Goal: Task Accomplishment & Management: Manage account settings

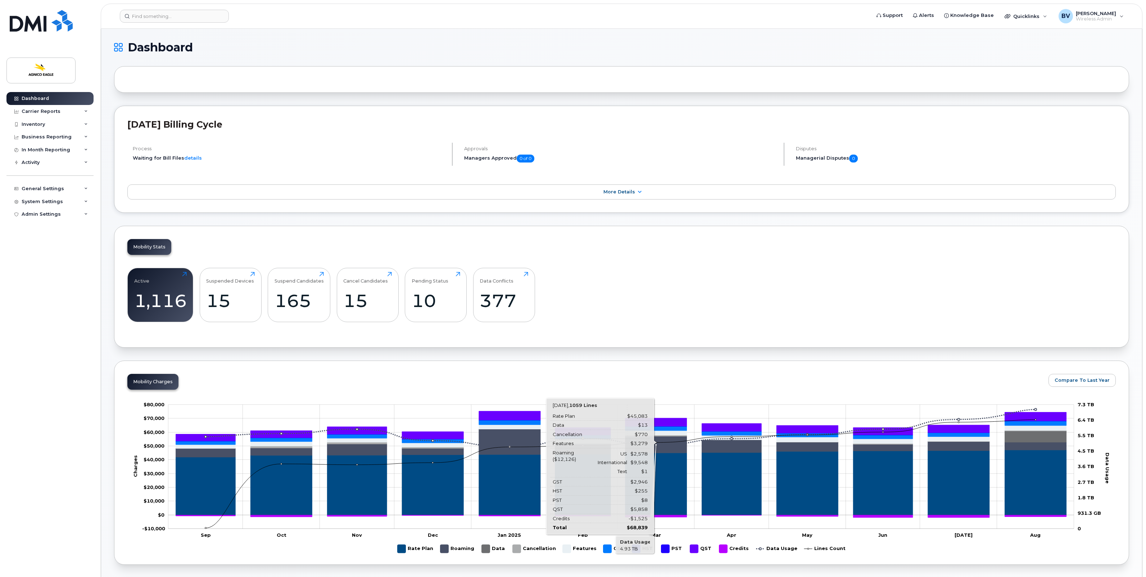
click at [627, 510] on icon "Rate Plan" at bounding box center [656, 484] width 62 height 62
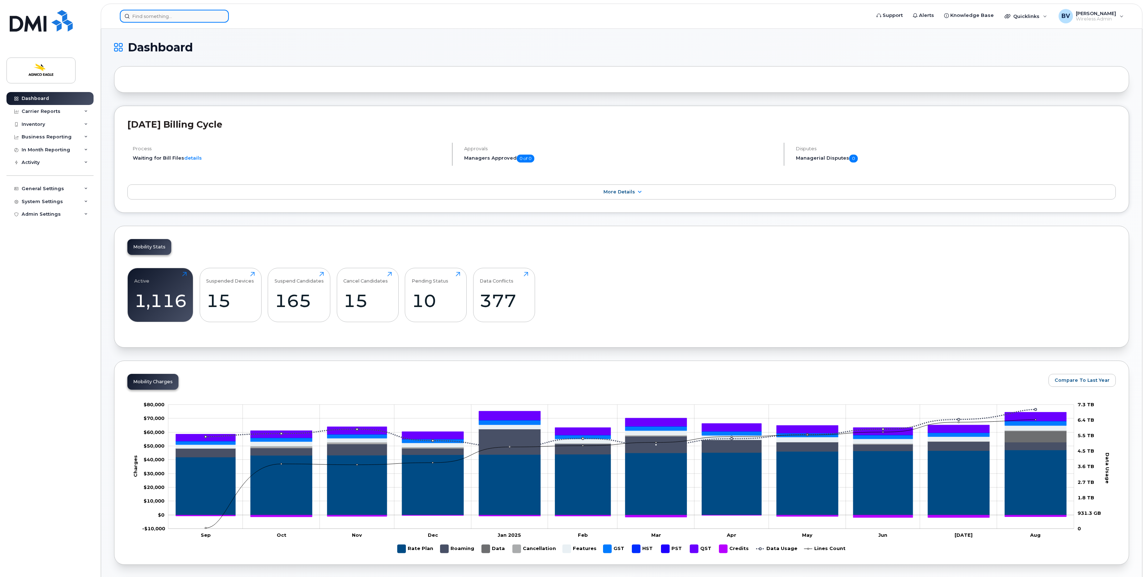
click at [207, 21] on input at bounding box center [174, 16] width 109 height 13
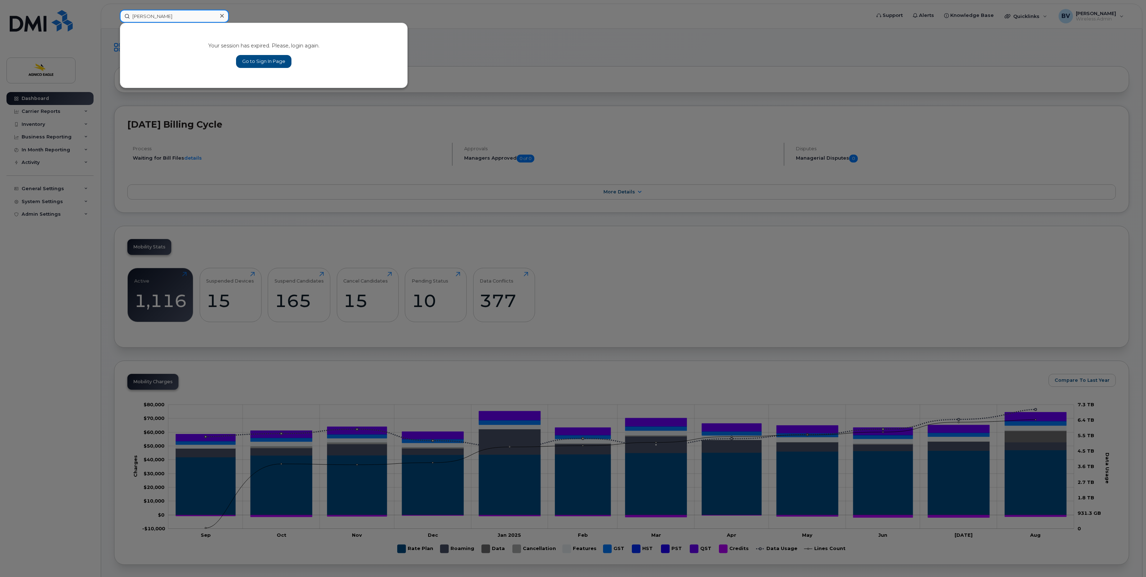
type input "Hunter Mark"
click at [270, 61] on link "Go to Sign In Page" at bounding box center [263, 61] width 55 height 13
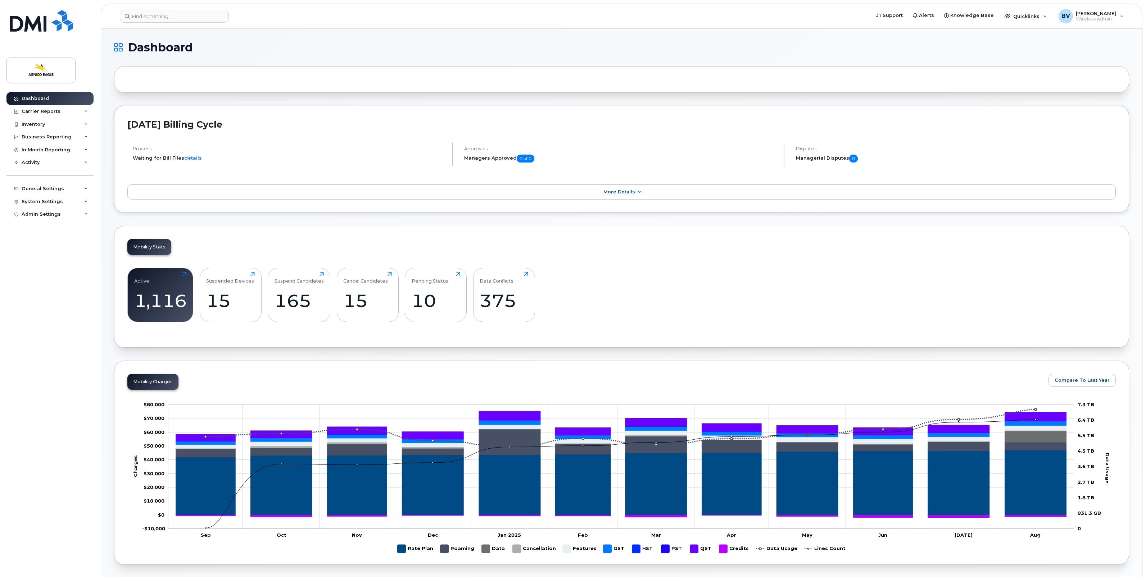
click at [646, 264] on div "Active 1,116 Click to view more Suspended Devices 15 Click to view more Suspend…" at bounding box center [621, 298] width 988 height 73
click at [196, 15] on input at bounding box center [174, 16] width 109 height 13
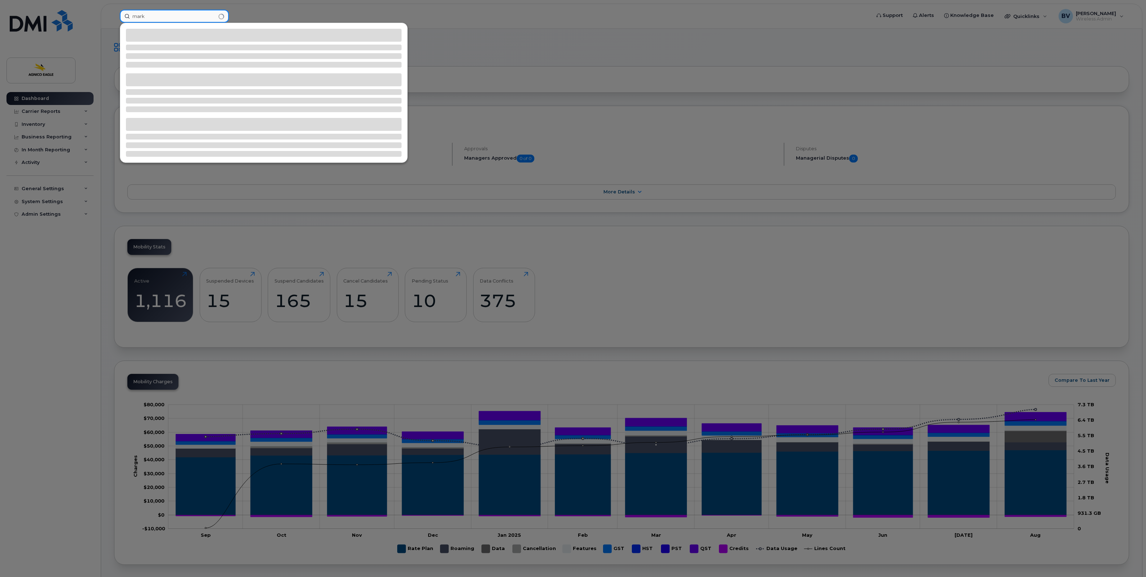
type input "marko"
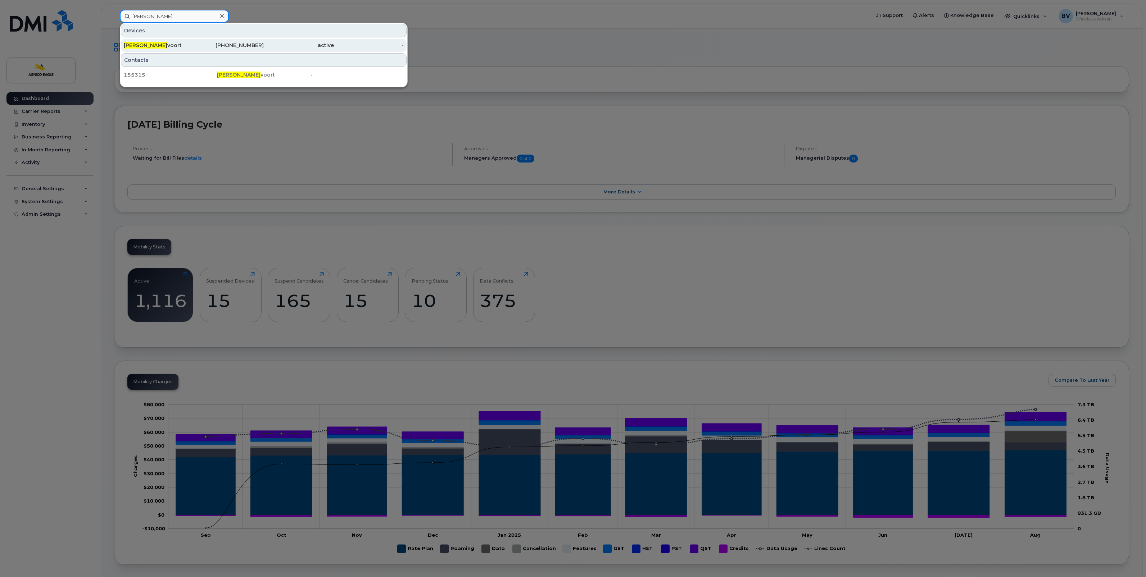
type input "Hunter Mark"
click at [228, 42] on div "819-763-6164" at bounding box center [229, 45] width 70 height 7
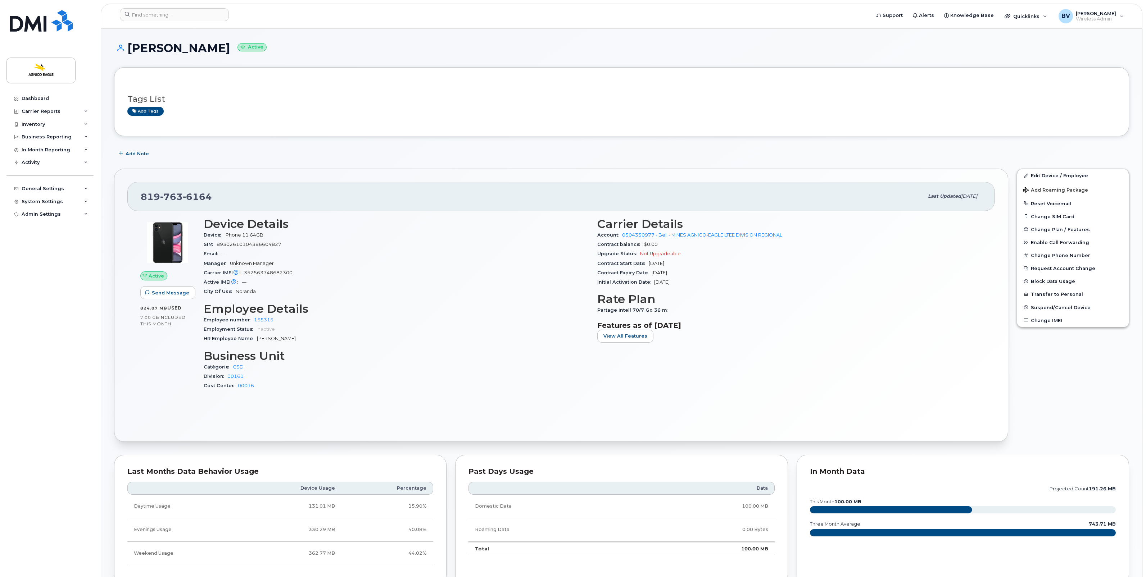
click at [798, 381] on div "Carrier Details Account 0504350977 - Bell - MINES AGNICO-EAGLE LTEE DIVISION RE…" at bounding box center [790, 307] width 394 height 188
drag, startPoint x: 131, startPoint y: 49, endPoint x: 236, endPoint y: 49, distance: 105.8
click at [236, 49] on h1 "Hunter Markvoort Active" at bounding box center [621, 48] width 1015 height 13
copy h1 "Hunter Markvoort"
drag, startPoint x: 159, startPoint y: 50, endPoint x: 159, endPoint y: 35, distance: 15.1
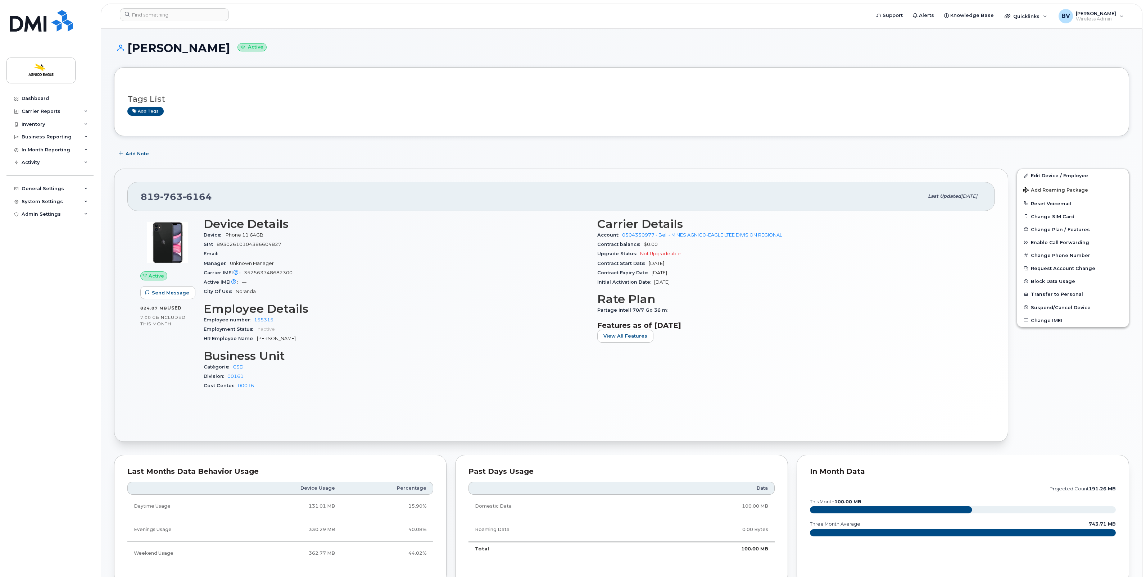
click at [159, 50] on h1 "Hunter Markvoort Active" at bounding box center [621, 48] width 1015 height 13
drag, startPoint x: 162, startPoint y: 13, endPoint x: 157, endPoint y: 15, distance: 5.6
click at [162, 13] on input at bounding box center [174, 14] width 109 height 13
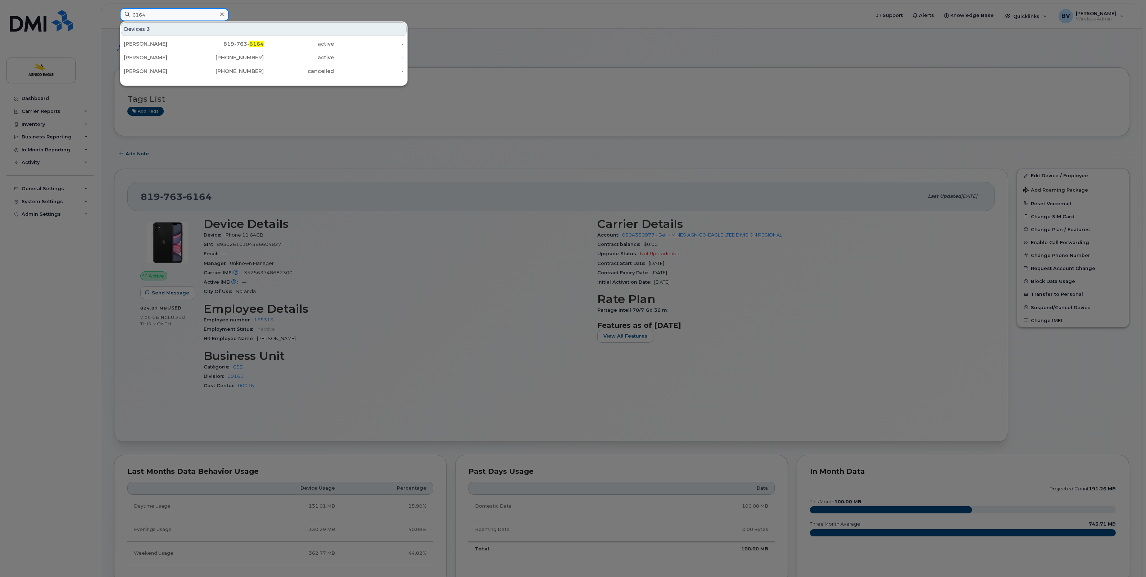
click at [157, 15] on input "6164" at bounding box center [174, 14] width 109 height 13
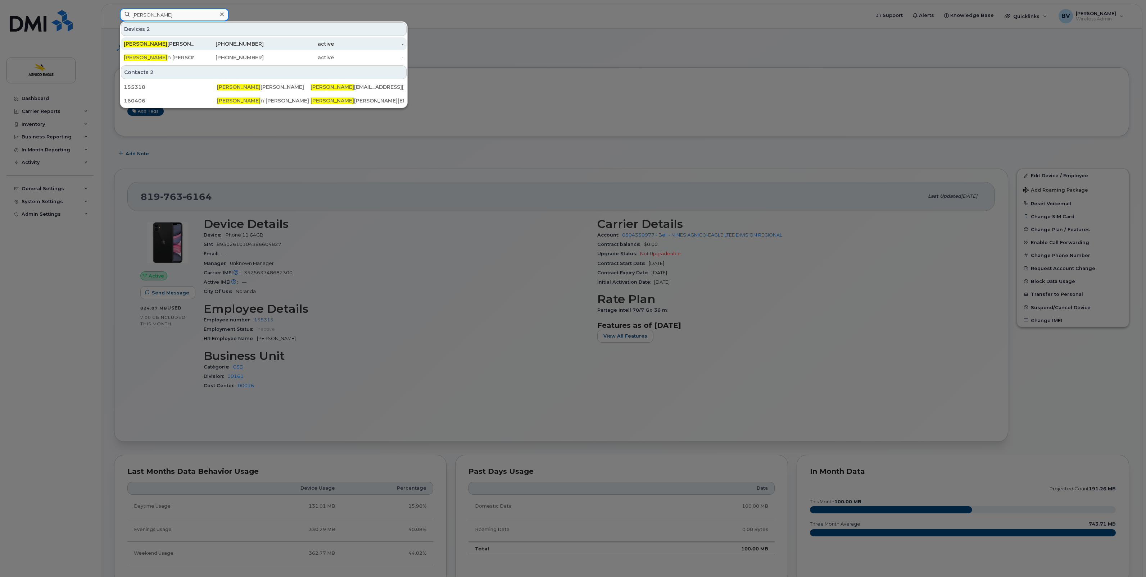
type input "Julia"
click at [155, 40] on div "Julia na Casali" at bounding box center [159, 43] width 70 height 13
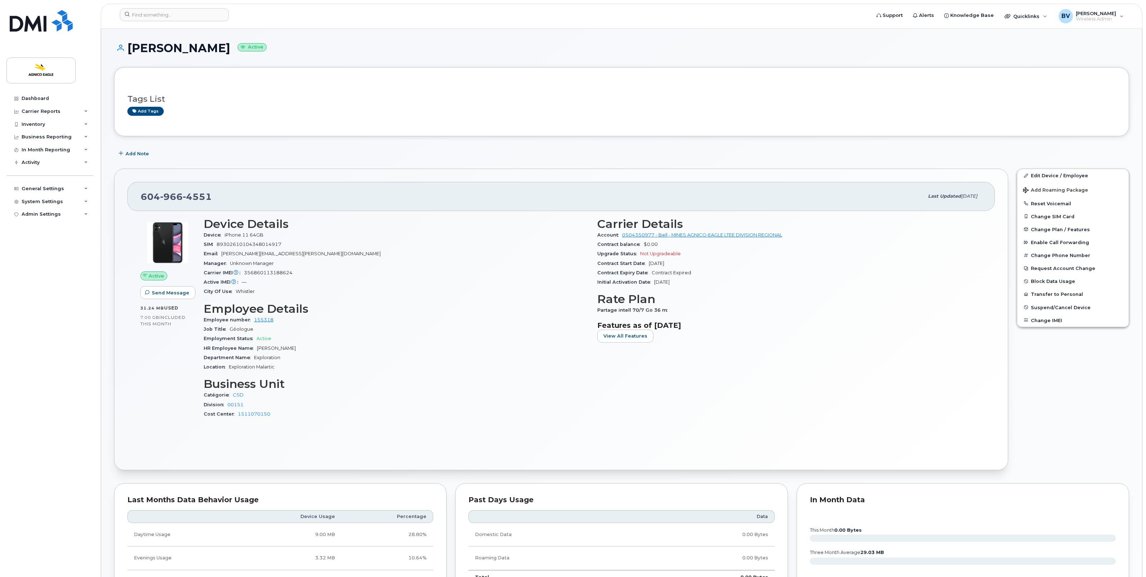
click at [486, 80] on div "Tags List Add tags" at bounding box center [621, 101] width 1015 height 69
click at [47, 113] on div "Carrier Reports" at bounding box center [41, 112] width 39 height 6
click at [225, 115] on div "Add tags" at bounding box center [618, 111] width 982 height 9
click at [676, 105] on div "Tags List Add tags" at bounding box center [621, 102] width 988 height 28
click at [50, 249] on div "Suspended Devices" at bounding box center [50, 248] width 50 height 6
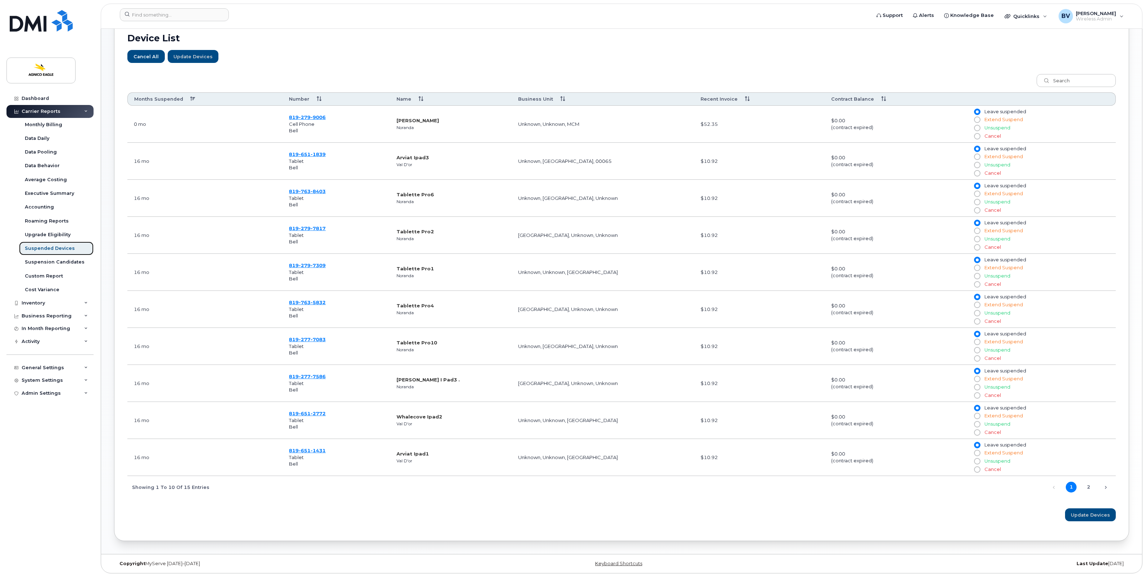
scroll to position [285, 0]
click at [1086, 486] on link "2" at bounding box center [1088, 487] width 11 height 11
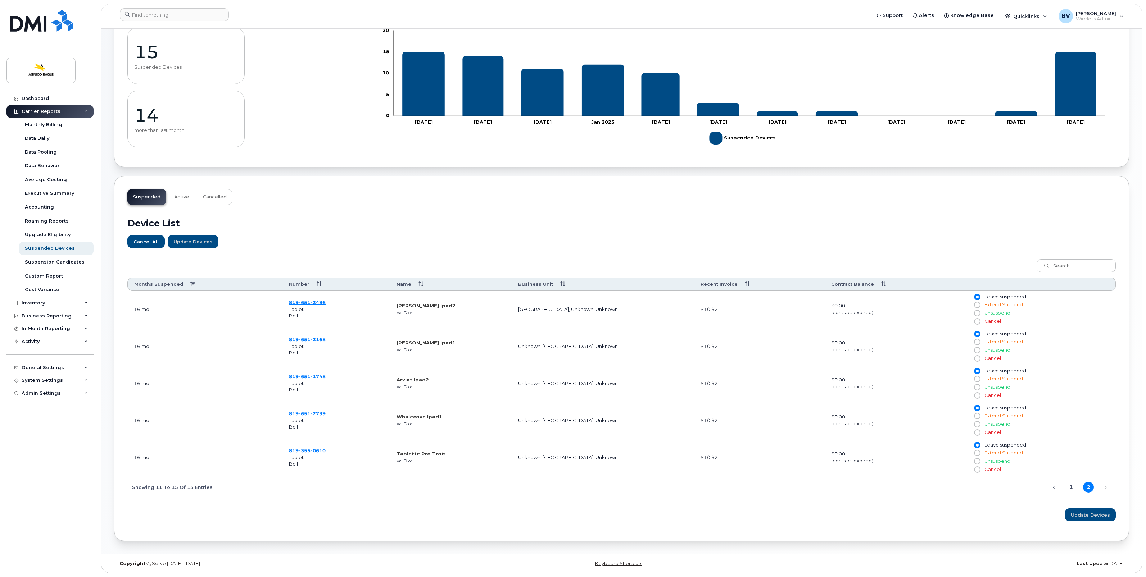
click at [776, 205] on div "Device List Cancel All Update Devices Customize Filter Refresh Export Months Su…" at bounding box center [621, 366] width 988 height 323
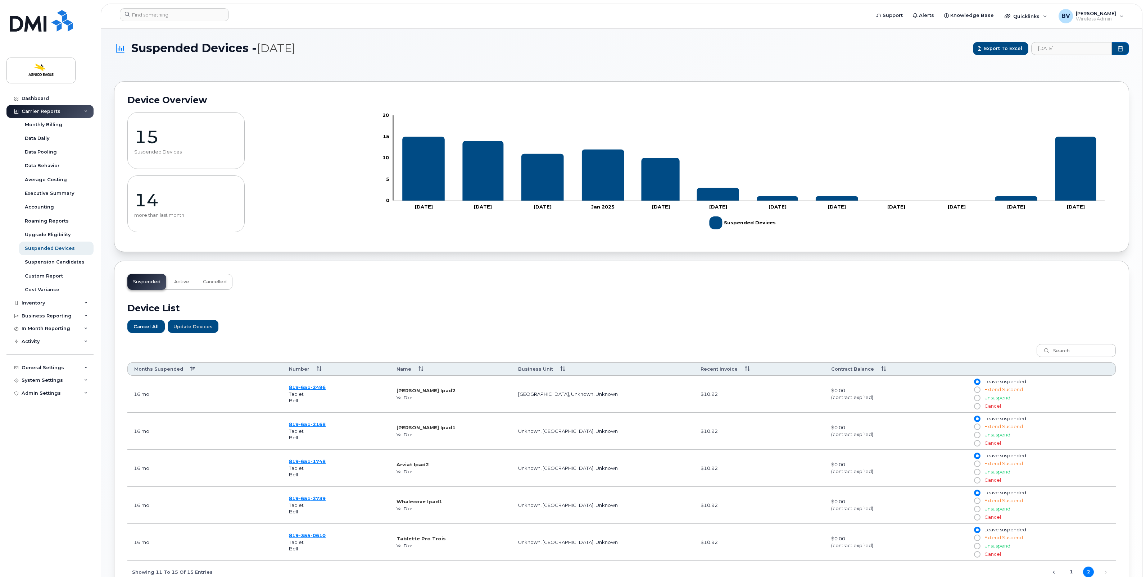
scroll to position [0, 0]
click at [49, 98] on link "Dashboard" at bounding box center [49, 98] width 87 height 13
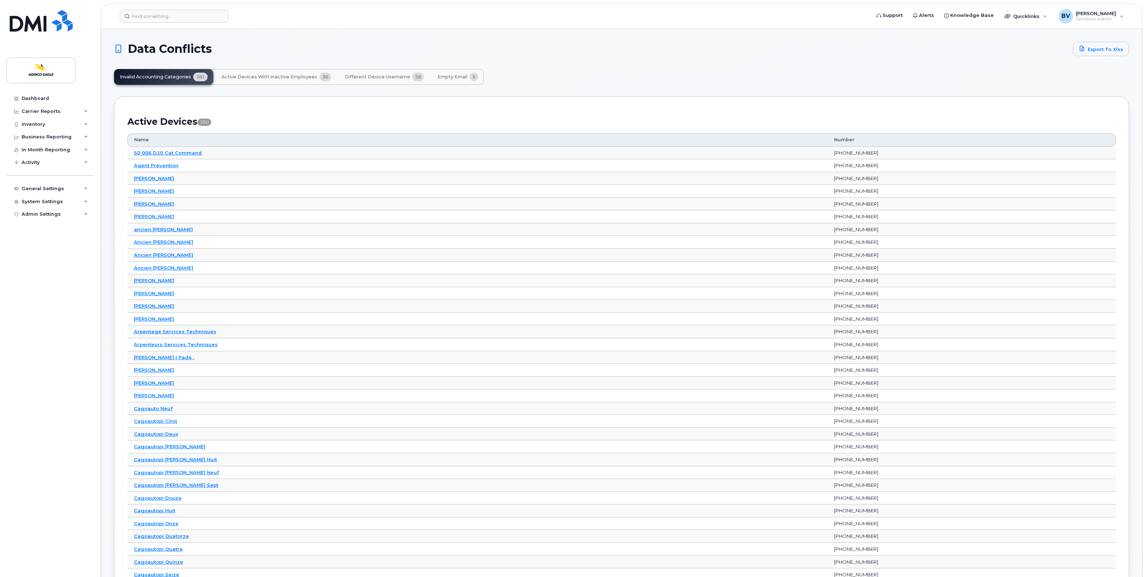
click at [378, 76] on span "Different Device Username" at bounding box center [377, 77] width 65 height 6
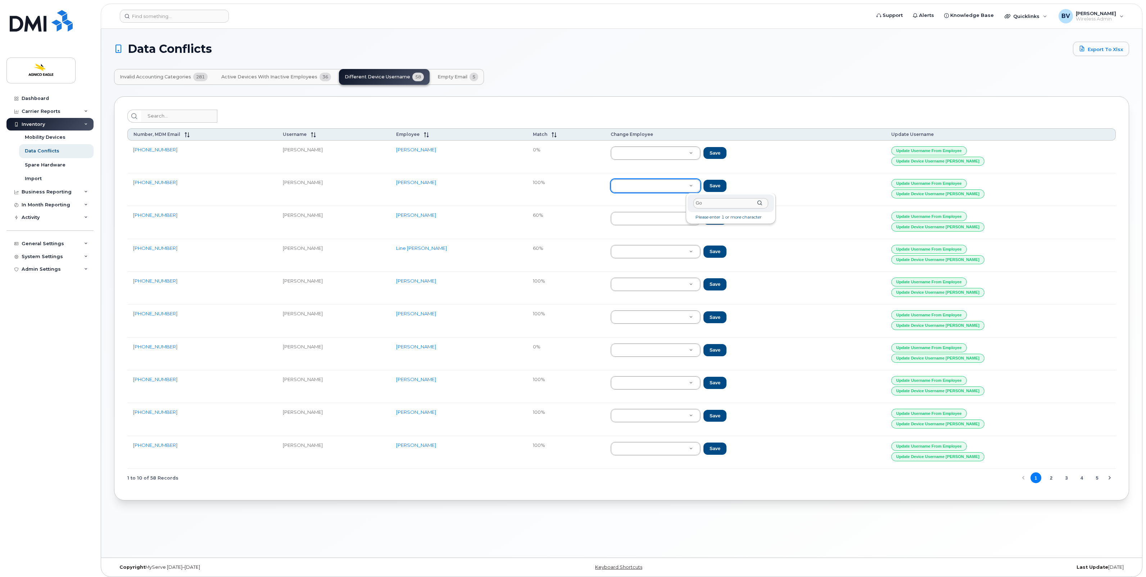
type input "G"
click at [967, 451] on button "Update Username from Employee" at bounding box center [929, 446] width 76 height 9
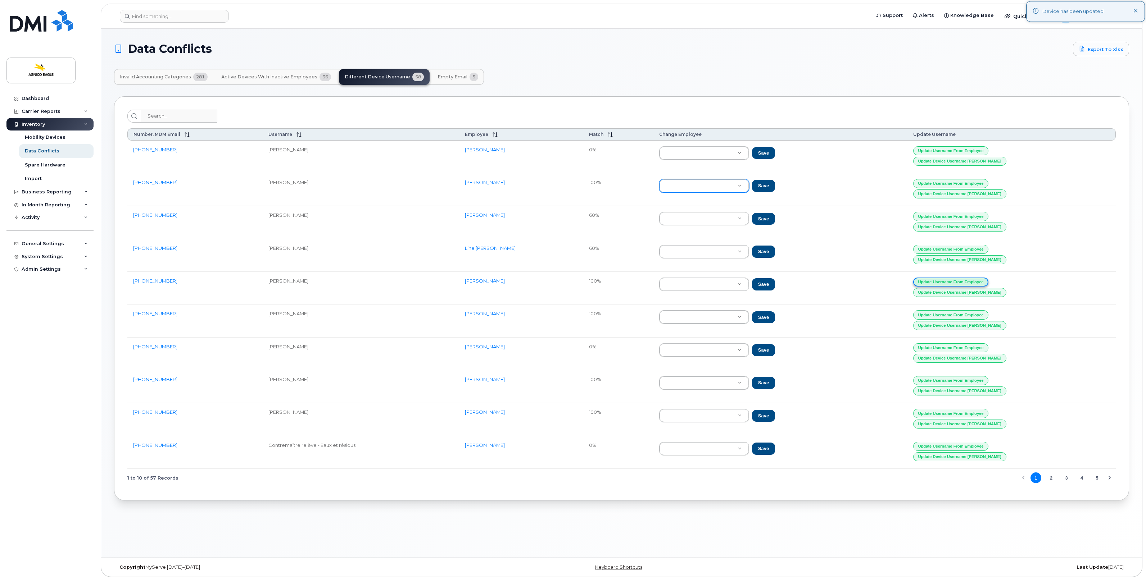
click at [979, 283] on button "Update Username from Employee" at bounding box center [951, 282] width 76 height 9
click at [989, 285] on button "Update Username from Employee" at bounding box center [951, 282] width 76 height 9
click at [986, 318] on button "Update Username from Employee" at bounding box center [951, 314] width 76 height 9
click at [967, 317] on button "Update Username from Employee" at bounding box center [951, 314] width 76 height 9
click at [968, 382] on button "Update Username from Employee" at bounding box center [951, 380] width 76 height 9
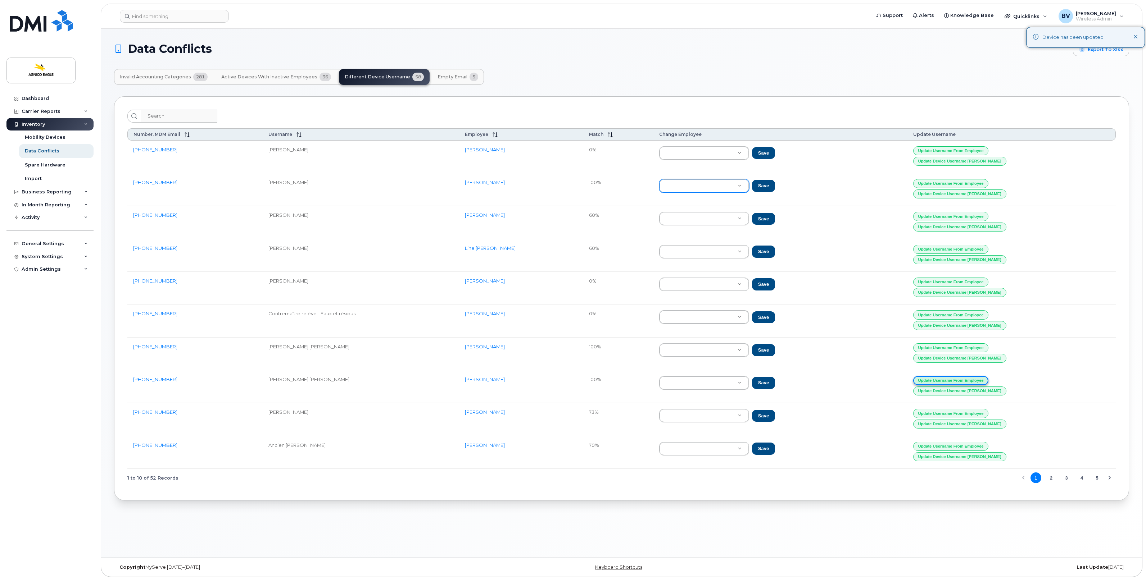
click at [968, 382] on button "Update Username from Employee" at bounding box center [951, 380] width 76 height 9
click at [968, 353] on button "Update Username from Employee" at bounding box center [951, 348] width 76 height 9
click at [975, 416] on button "Update Username from Employee" at bounding box center [951, 413] width 76 height 9
click at [978, 415] on button "Update Username from Employee" at bounding box center [951, 413] width 76 height 9
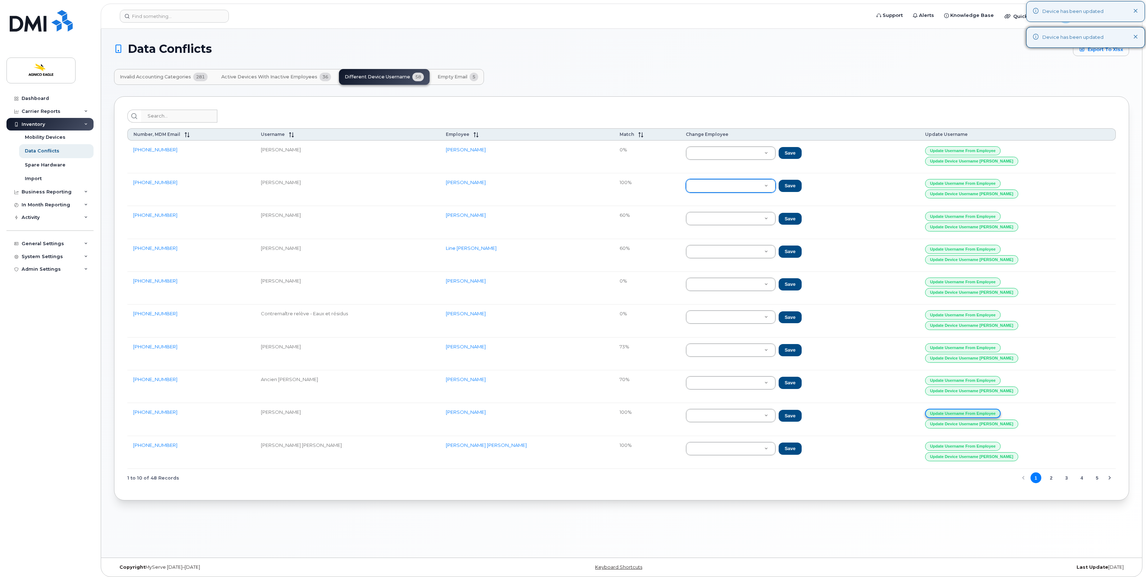
click at [975, 418] on button "Update Username from Employee" at bounding box center [963, 413] width 76 height 9
click at [977, 449] on button "Update Username from Employee" at bounding box center [963, 446] width 76 height 9
click at [975, 450] on button "Update Username from Employee" at bounding box center [963, 446] width 76 height 9
click at [481, 448] on link "[PERSON_NAME]" at bounding box center [466, 445] width 40 height 6
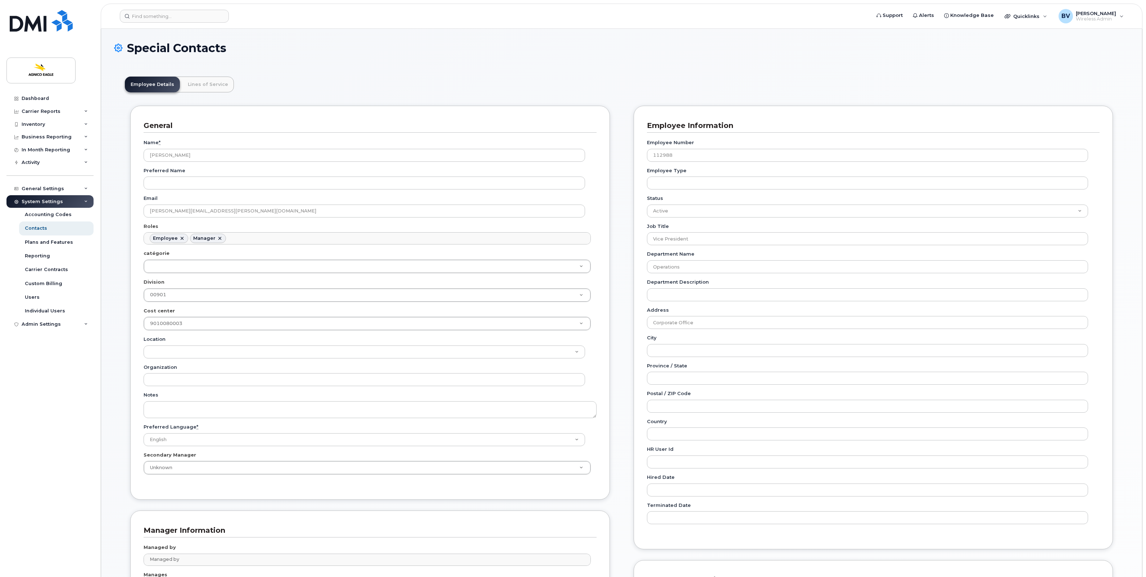
scroll to position [22, 0]
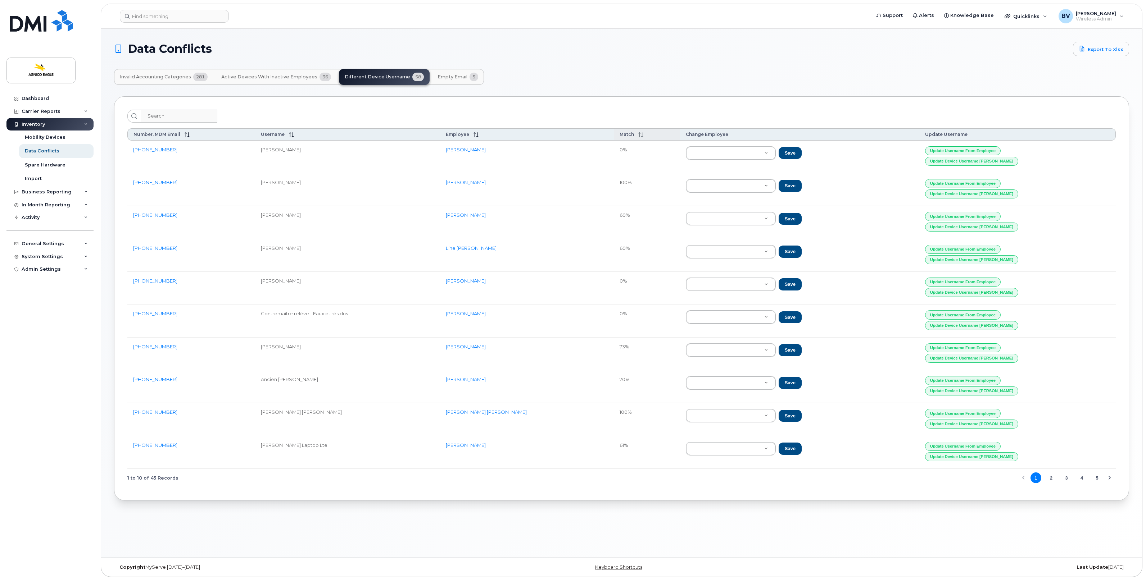
click at [634, 134] on span "Match" at bounding box center [626, 134] width 14 height 5
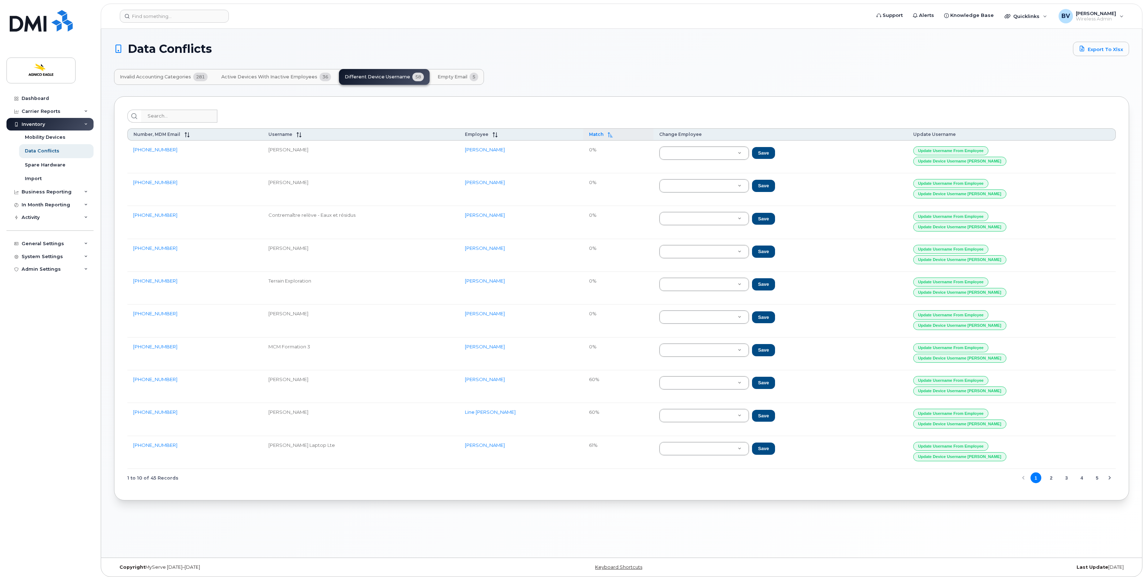
click at [603, 135] on span "Match" at bounding box center [596, 134] width 14 height 5
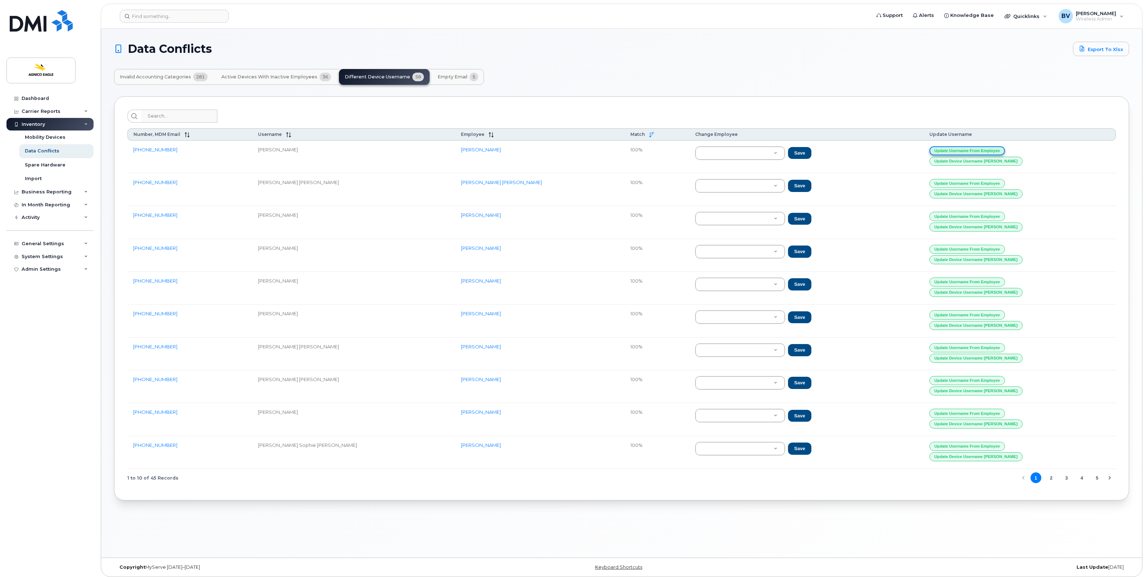
click at [968, 151] on button "Update Username from Employee" at bounding box center [967, 150] width 76 height 9
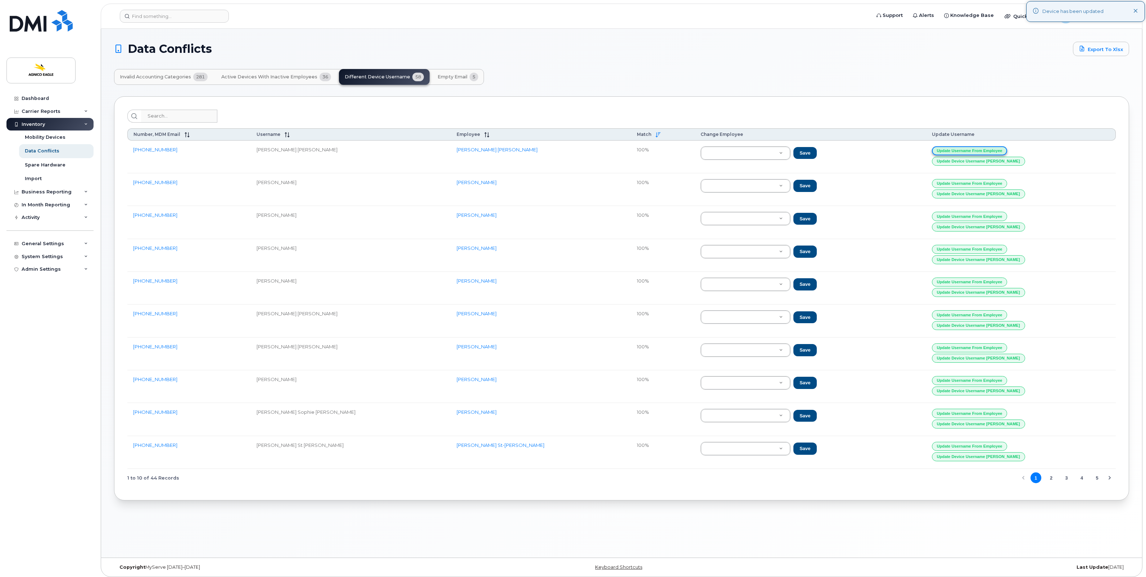
click at [968, 150] on button "Update Username from Employee" at bounding box center [970, 150] width 76 height 9
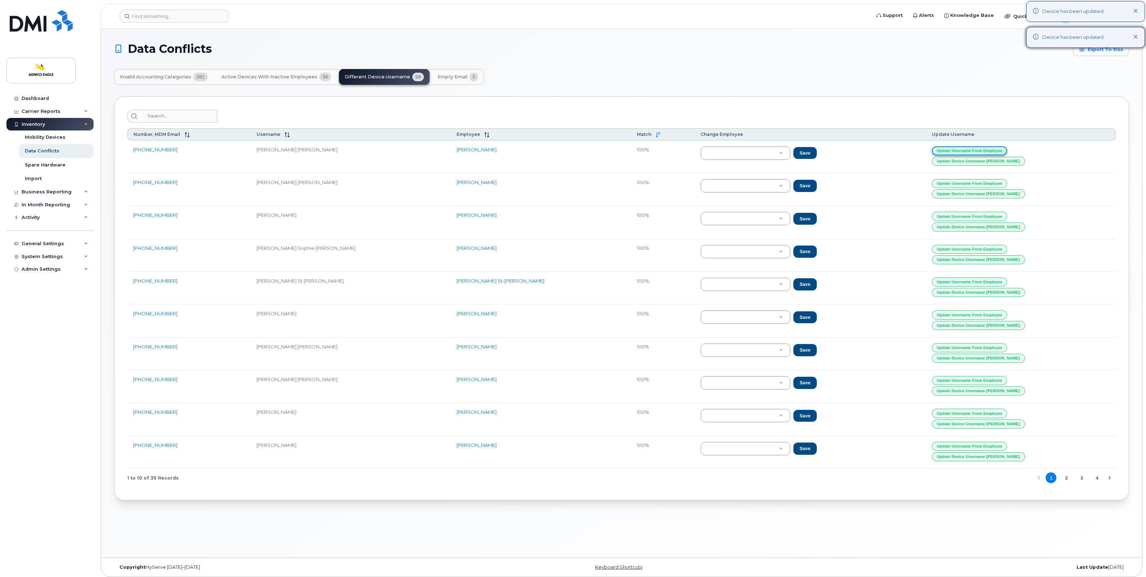
click at [968, 150] on button "Update Username from Employee" at bounding box center [970, 150] width 76 height 9
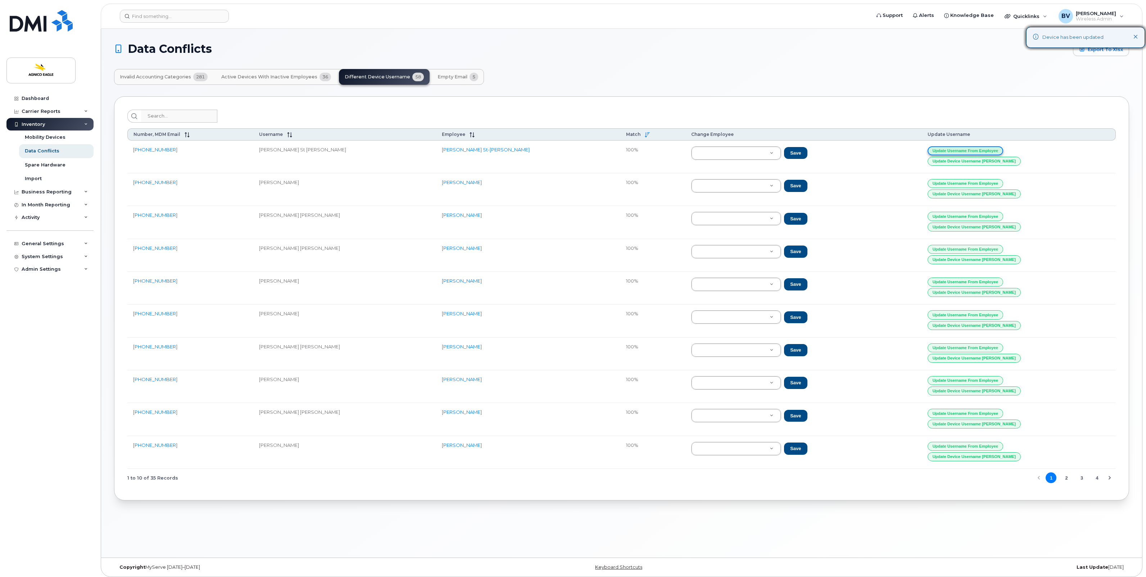
click at [968, 150] on button "Update Username from Employee" at bounding box center [965, 150] width 76 height 9
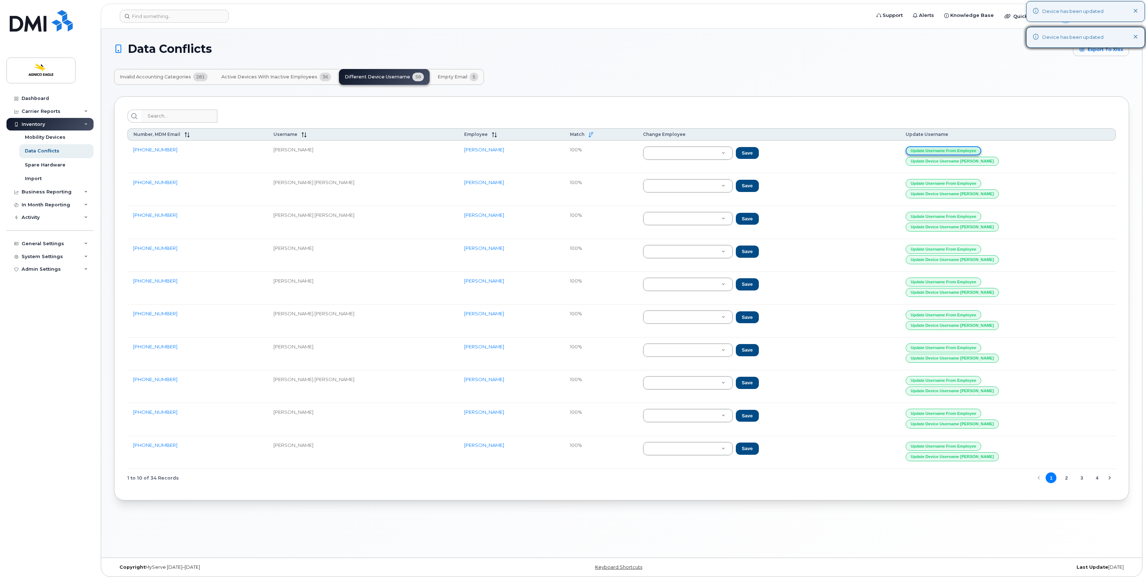
click at [968, 150] on button "Update Username from Employee" at bounding box center [943, 150] width 76 height 9
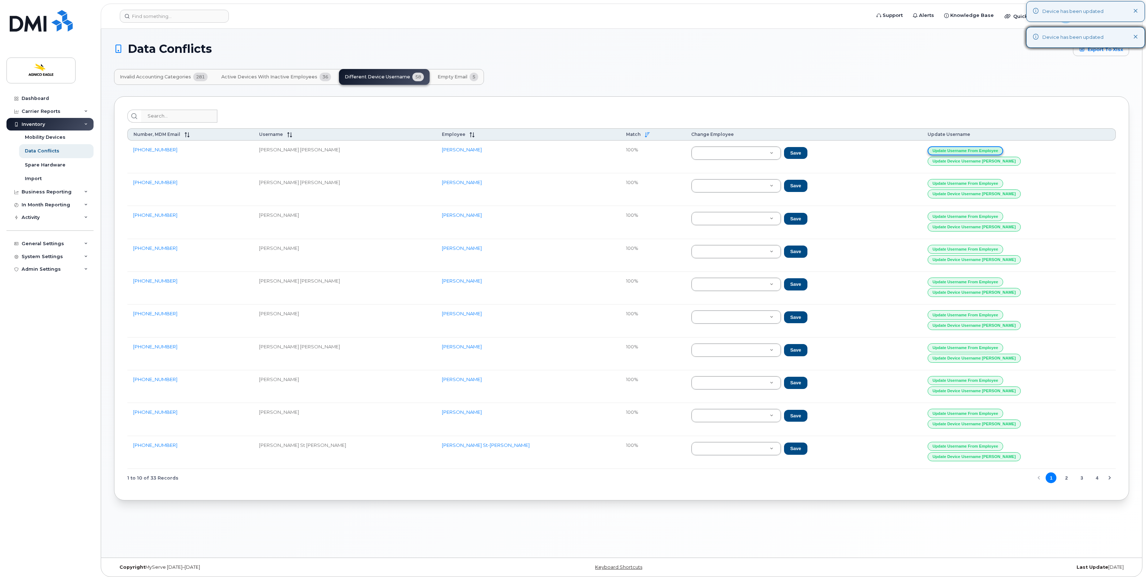
click at [968, 150] on button "Update Username from Employee" at bounding box center [965, 150] width 76 height 9
click at [968, 150] on button "Update Username from Employee" at bounding box center [966, 150] width 76 height 9
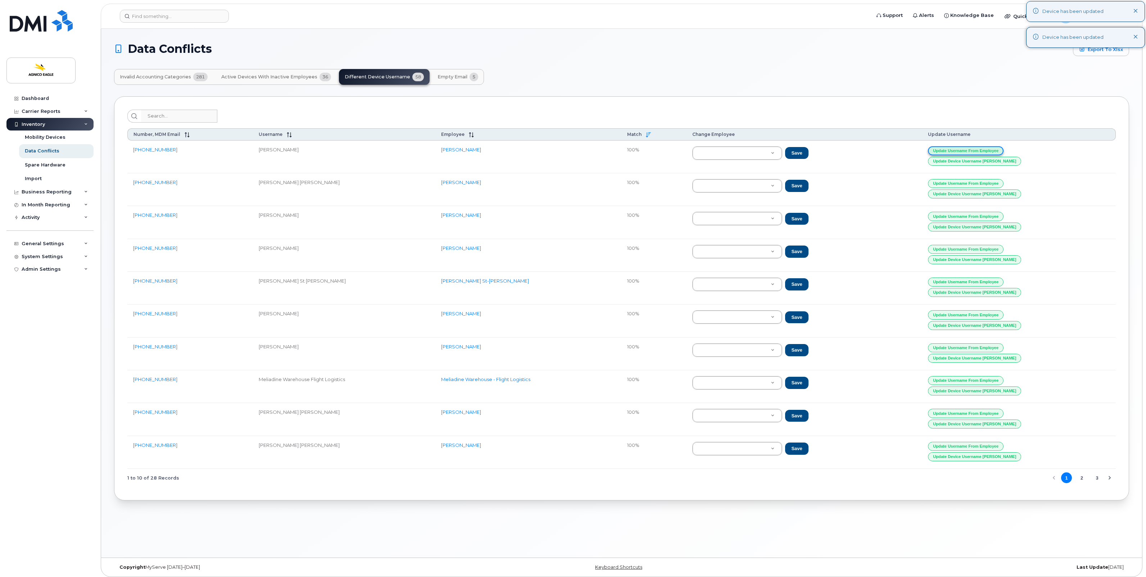
click at [968, 150] on button "Update Username from Employee" at bounding box center [966, 150] width 76 height 9
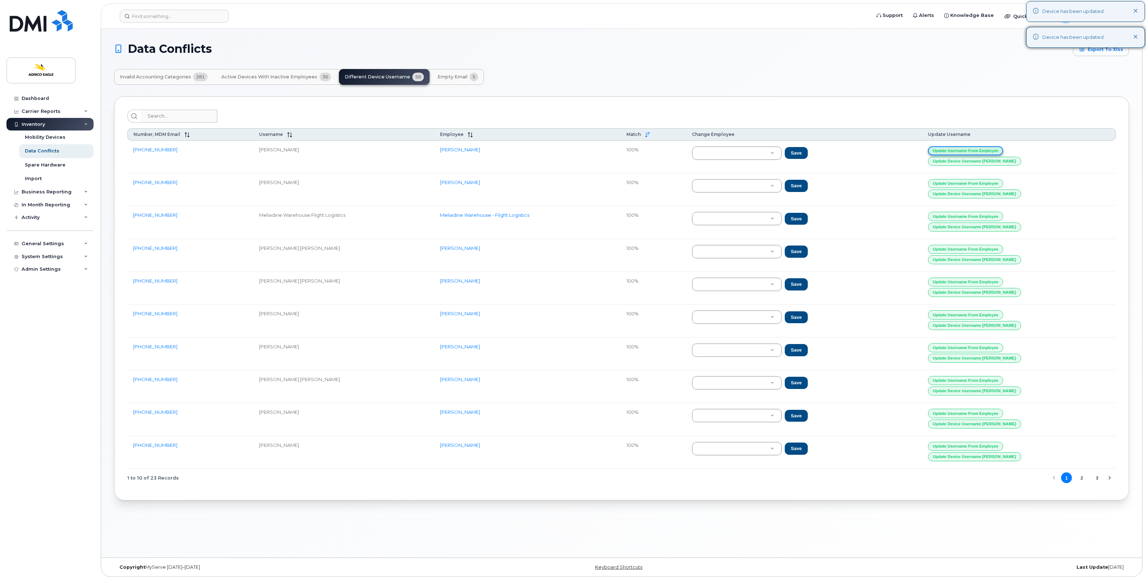
click at [968, 150] on button "Update Username from Employee" at bounding box center [966, 150] width 76 height 9
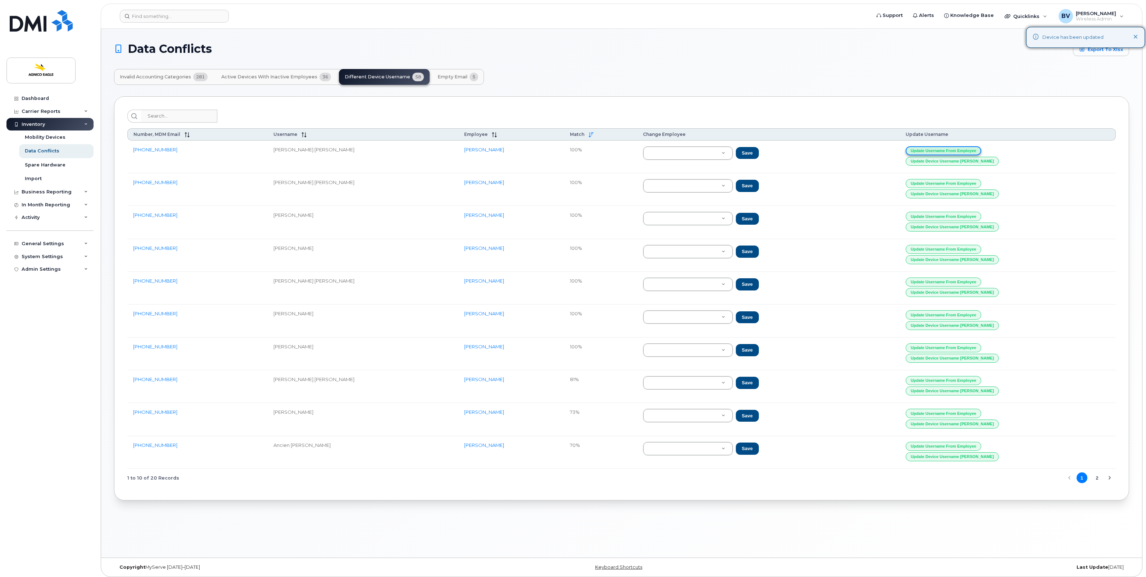
click at [968, 150] on button "Update Username from Employee" at bounding box center [943, 150] width 76 height 9
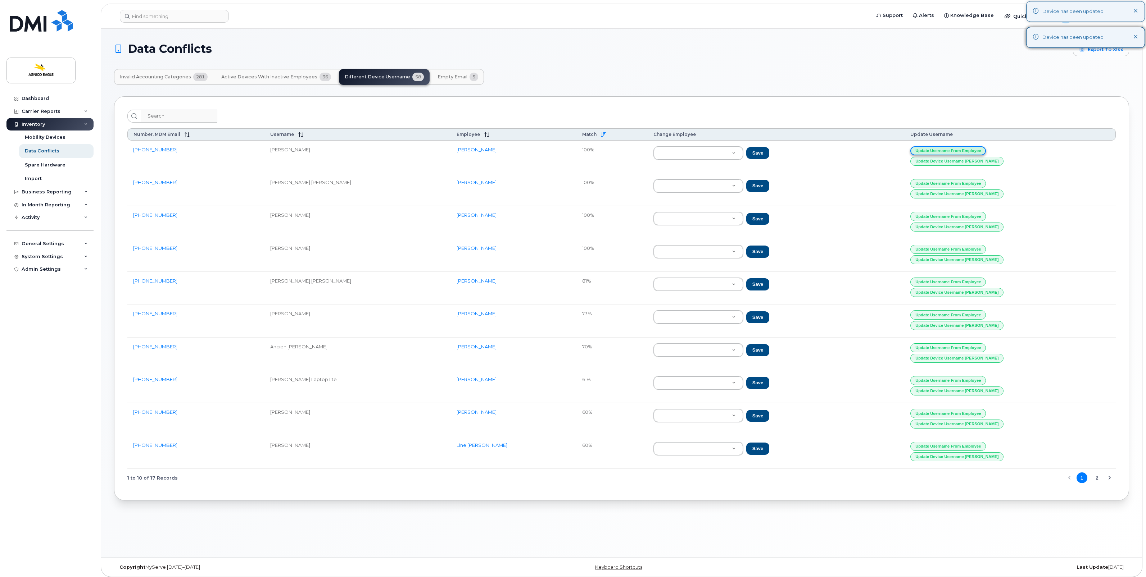
click at [968, 150] on button "Update Username from Employee" at bounding box center [948, 150] width 76 height 9
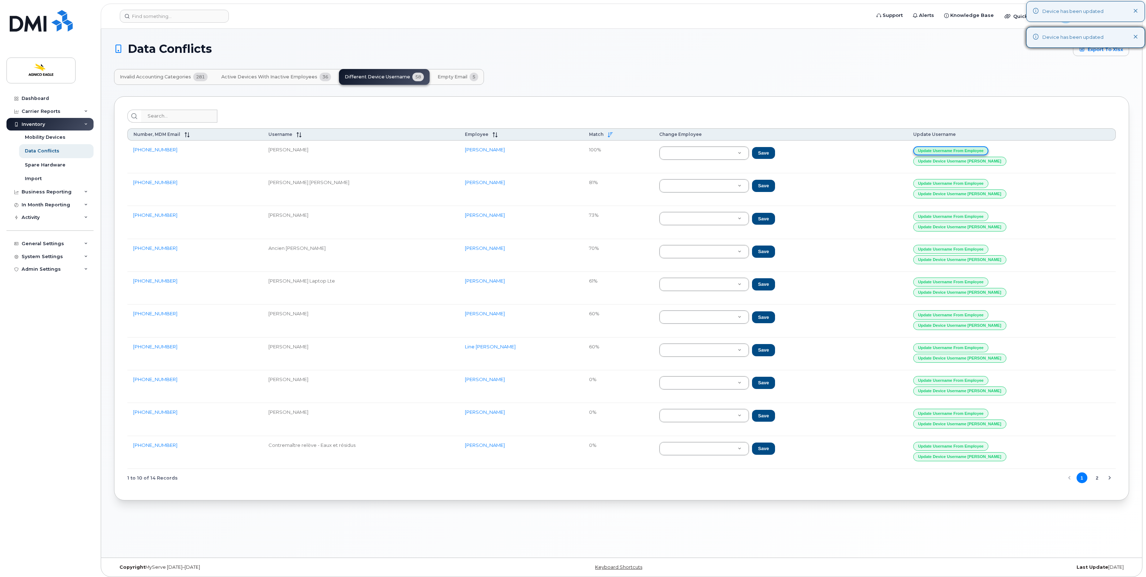
click at [968, 150] on button "Update Username from Employee" at bounding box center [951, 150] width 76 height 9
click at [965, 217] on button "Update Username from Employee" at bounding box center [951, 216] width 76 height 9
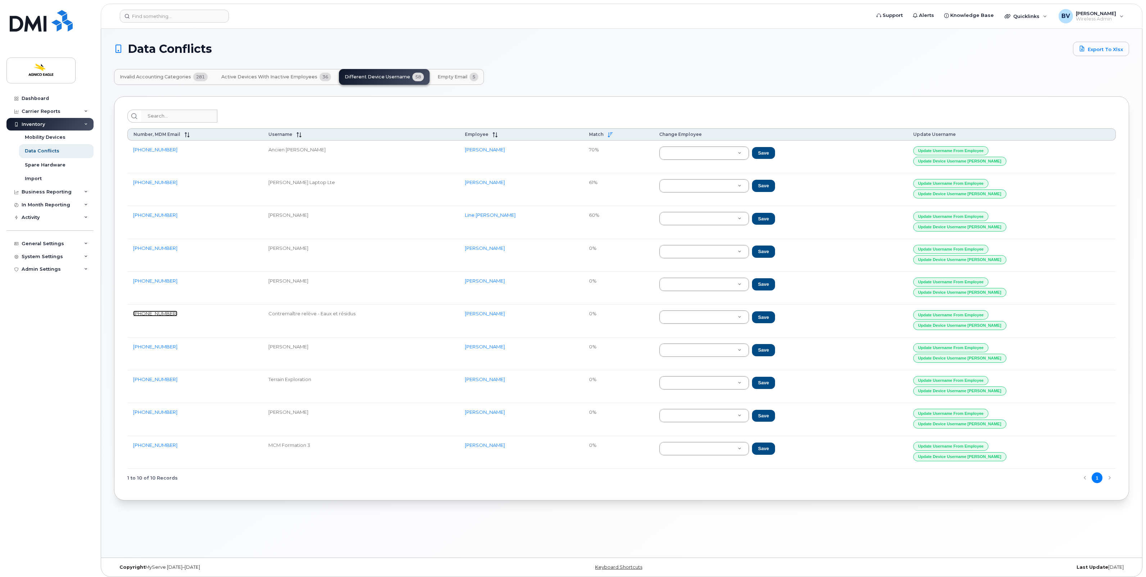
click at [148, 315] on link "819-354-9316" at bounding box center [155, 314] width 44 height 6
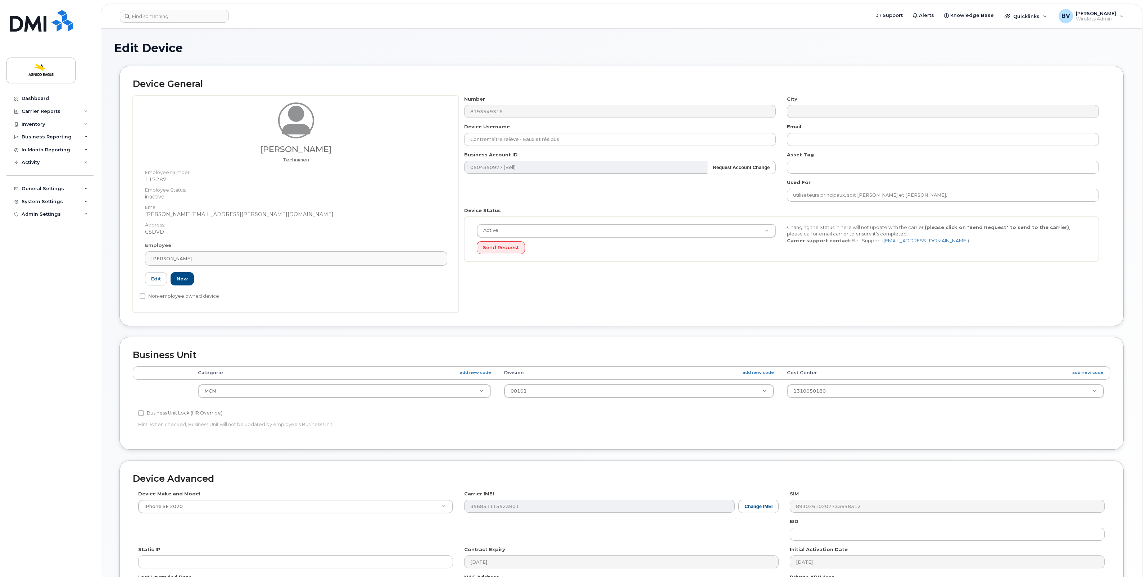
select select "34656250"
select select "25166114"
drag, startPoint x: 152, startPoint y: 216, endPoint x: 203, endPoint y: 215, distance: 51.5
click at [203, 215] on dd "[PERSON_NAME][EMAIL_ADDRESS][PERSON_NAME][DOMAIN_NAME]" at bounding box center [296, 214] width 302 height 7
drag, startPoint x: 203, startPoint y: 215, endPoint x: 155, endPoint y: 281, distance: 82.2
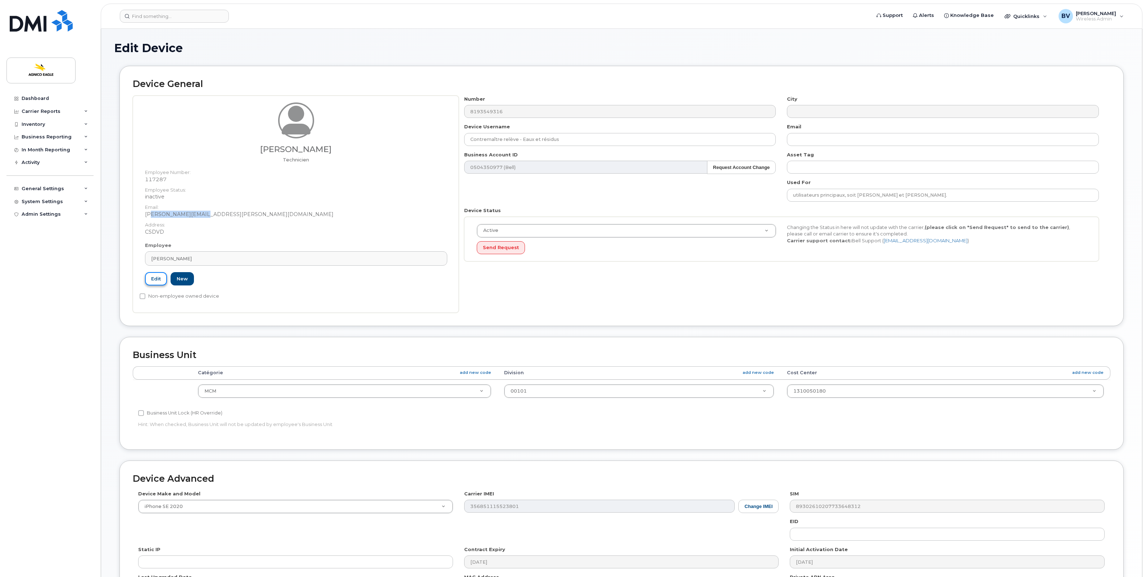
click at [155, 281] on link "Edit" at bounding box center [156, 278] width 22 height 13
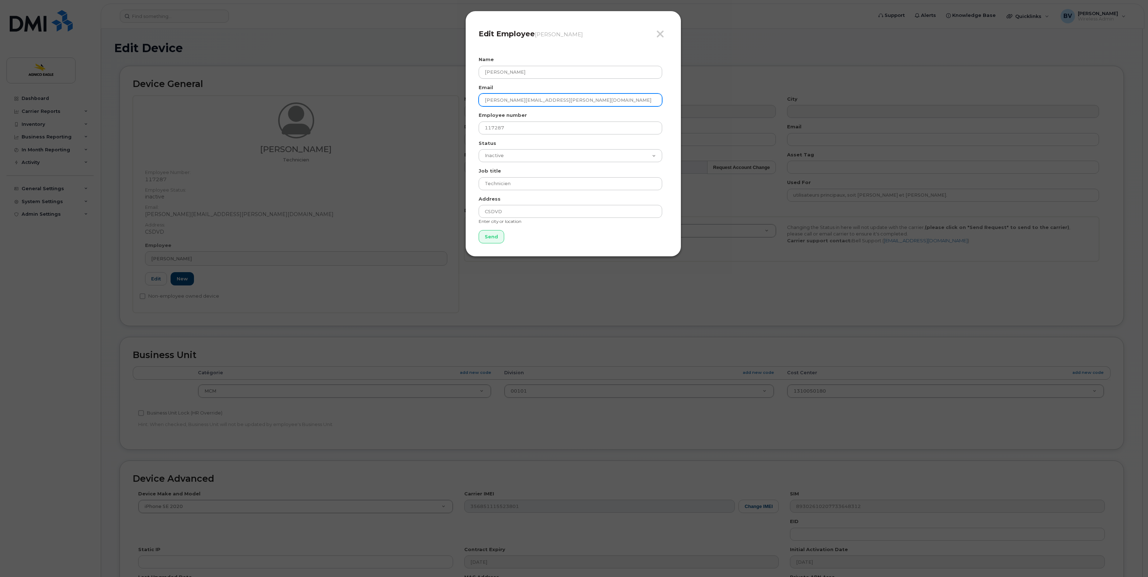
drag, startPoint x: 570, startPoint y: 99, endPoint x: 399, endPoint y: 99, distance: 171.6
click at [398, 99] on div "Close Edit Employee [PERSON_NAME] Name [PERSON_NAME] Email [PERSON_NAME][EMAIL_…" at bounding box center [574, 288] width 1148 height 577
drag, startPoint x: 542, startPoint y: 73, endPoint x: 474, endPoint y: 73, distance: 68.0
click at [474, 73] on div "Close Edit Employee [PERSON_NAME] Name [PERSON_NAME] Email Employee number 1172…" at bounding box center [573, 134] width 216 height 246
click at [490, 237] on input "Send" at bounding box center [491, 236] width 26 height 13
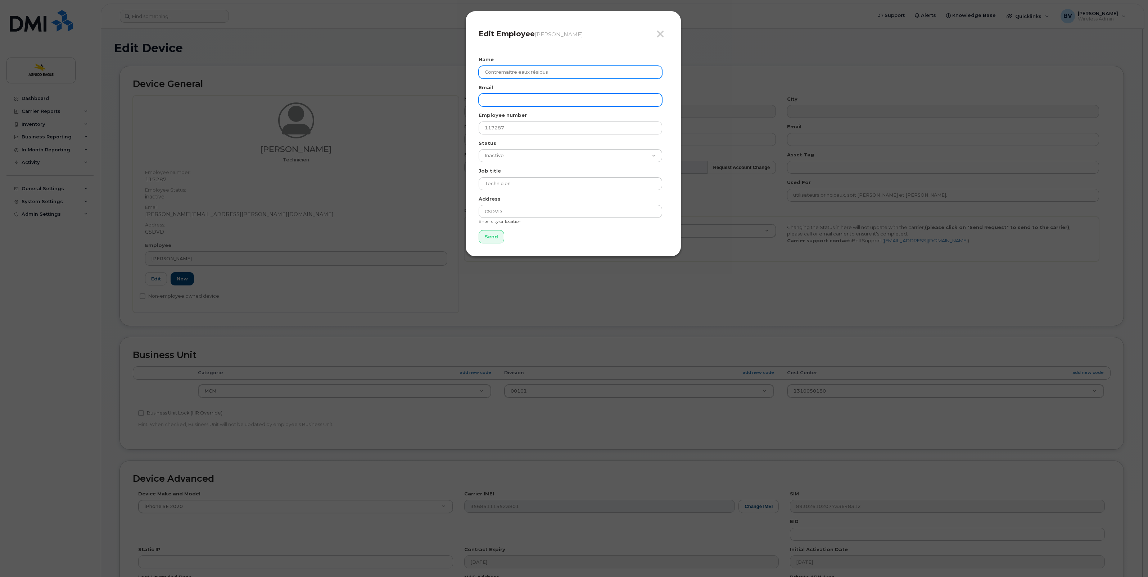
type input "Contremaitre eaux résidus"
click at [478, 230] on input "Send" at bounding box center [491, 236] width 26 height 13
type input "Send"
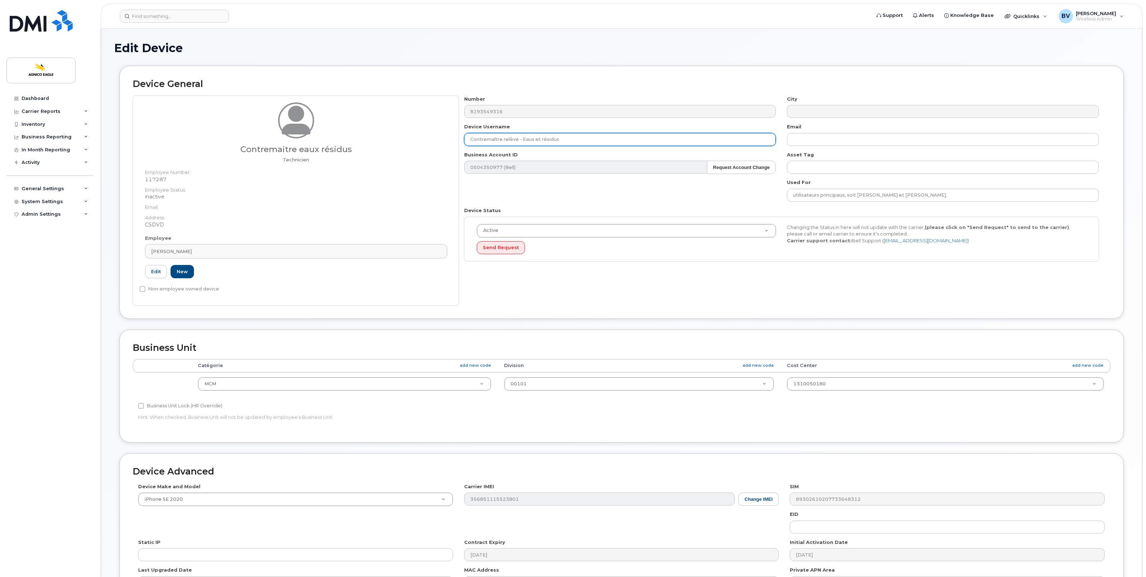
drag, startPoint x: 559, startPoint y: 138, endPoint x: 446, endPoint y: 137, distance: 113.3
click at [446, 137] on div "Contremaitre eaux résidus Technicien Employee Number: 117287 Employee Status: i…" at bounding box center [621, 201] width 977 height 210
click at [158, 274] on link "Edit" at bounding box center [156, 271] width 22 height 13
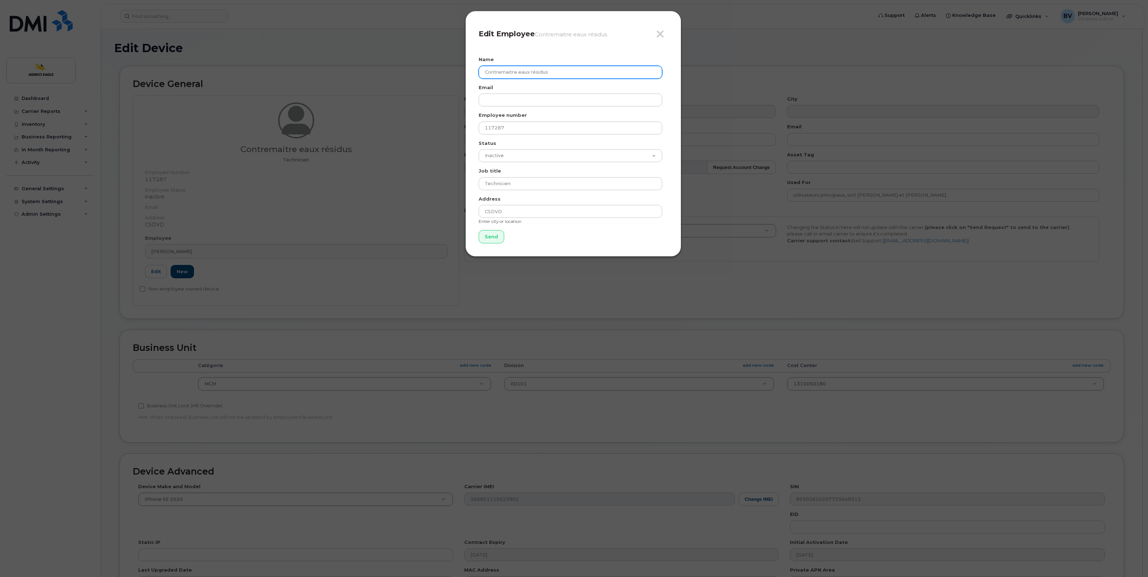
click at [552, 70] on input "Contremaitre eaux résidus" at bounding box center [569, 72] width 183 height 13
drag, startPoint x: 565, startPoint y: 71, endPoint x: 431, endPoint y: 69, distance: 134.2
click at [431, 69] on div "Close Edit Employee Contremaitre eaux résidus Name Contremaitre eaux résidus Em…" at bounding box center [574, 288] width 1148 height 577
paste input "ître relève - Eaux et"
type input "Contremaître relève - Eaux et résidus"
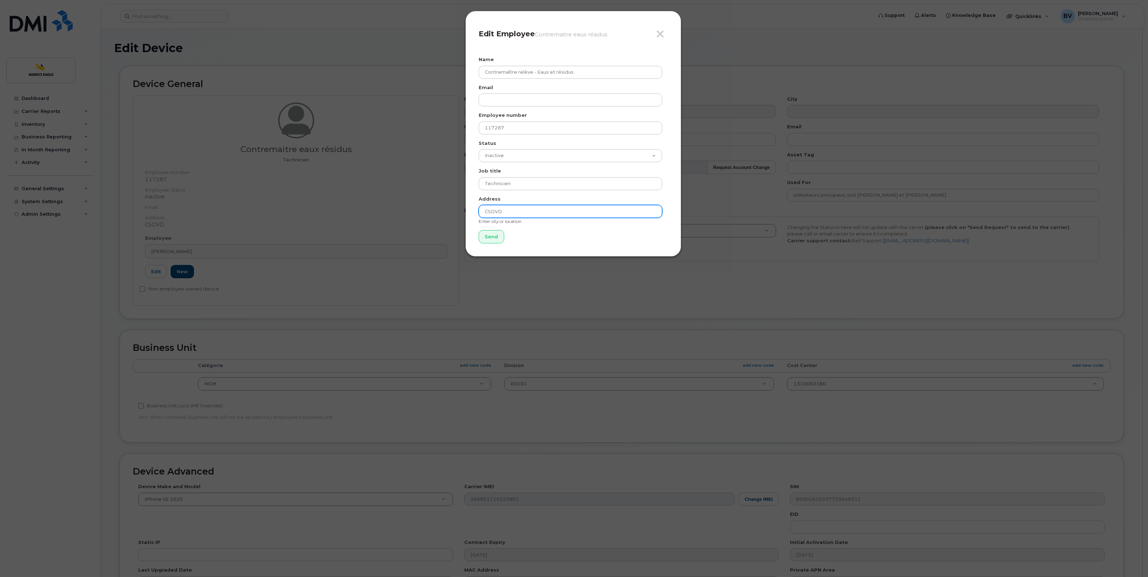
click at [501, 213] on input "CSDVD" at bounding box center [569, 211] width 183 height 13
drag, startPoint x: 518, startPoint y: 213, endPoint x: 458, endPoint y: 208, distance: 61.0
click at [458, 208] on div "Close Edit Employee Contremaitre eaux résidus Name Contremaître relève - Eaux e…" at bounding box center [574, 288] width 1148 height 577
drag, startPoint x: 531, startPoint y: 185, endPoint x: 454, endPoint y: 179, distance: 77.6
click at [454, 179] on div "Close Edit Employee Contremaitre eaux résidus Name Contremaître relève - Eaux e…" at bounding box center [574, 288] width 1148 height 577
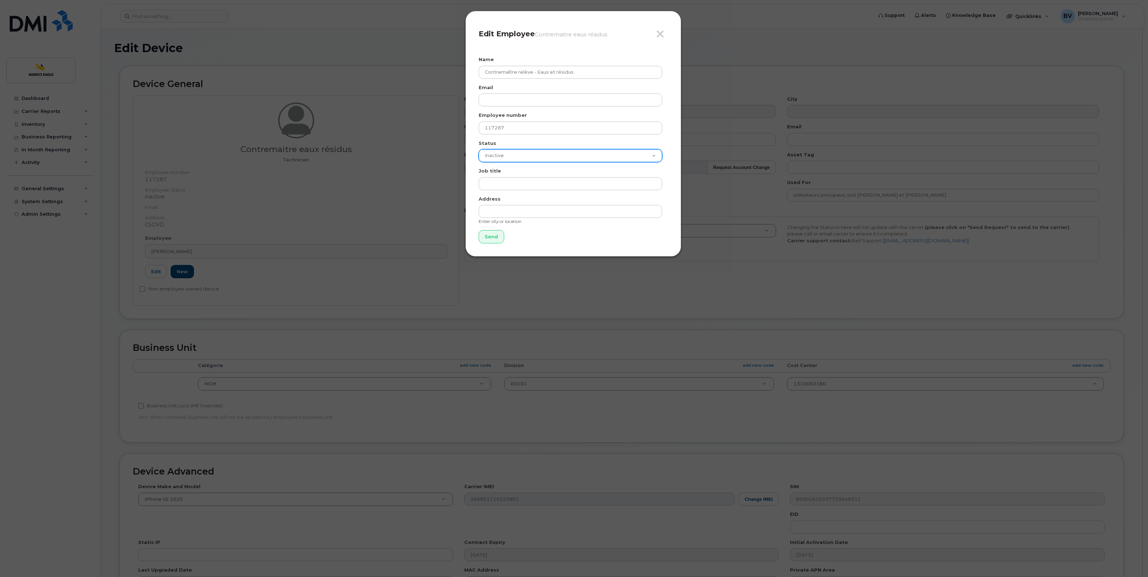
click at [521, 154] on select "Active On-Leave Long Term Short Term Maternity Leave Temp Layoff Inactive" at bounding box center [569, 155] width 183 height 13
click at [510, 120] on div "Employee number 117287" at bounding box center [572, 123] width 189 height 23
click at [512, 125] on input "117287" at bounding box center [569, 128] width 183 height 13
click at [491, 235] on input "Send" at bounding box center [491, 236] width 26 height 13
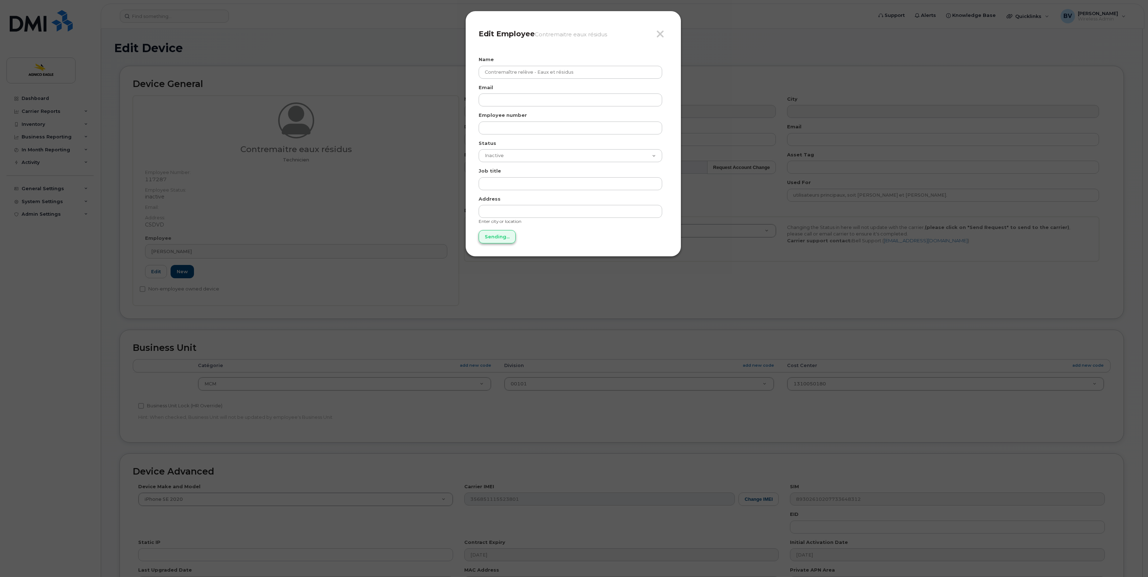
type input "Send"
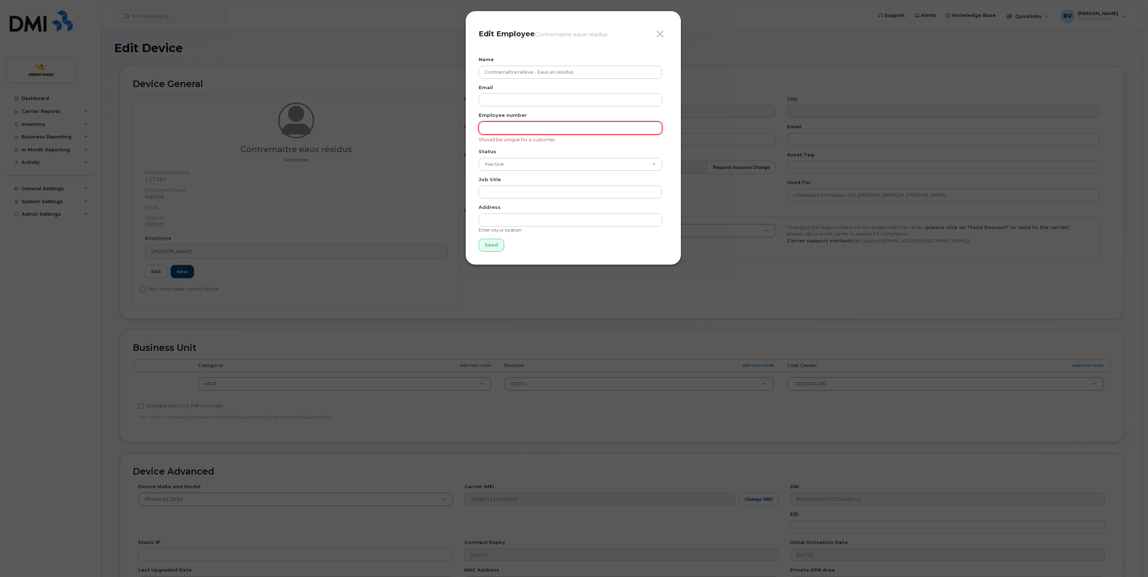
click at [499, 125] on input "text" at bounding box center [569, 128] width 183 height 13
type input "0"
click at [495, 247] on input "Send" at bounding box center [491, 245] width 26 height 13
click at [494, 128] on input "0" at bounding box center [569, 128] width 183 height 13
click at [493, 244] on input "Send" at bounding box center [491, 245] width 26 height 13
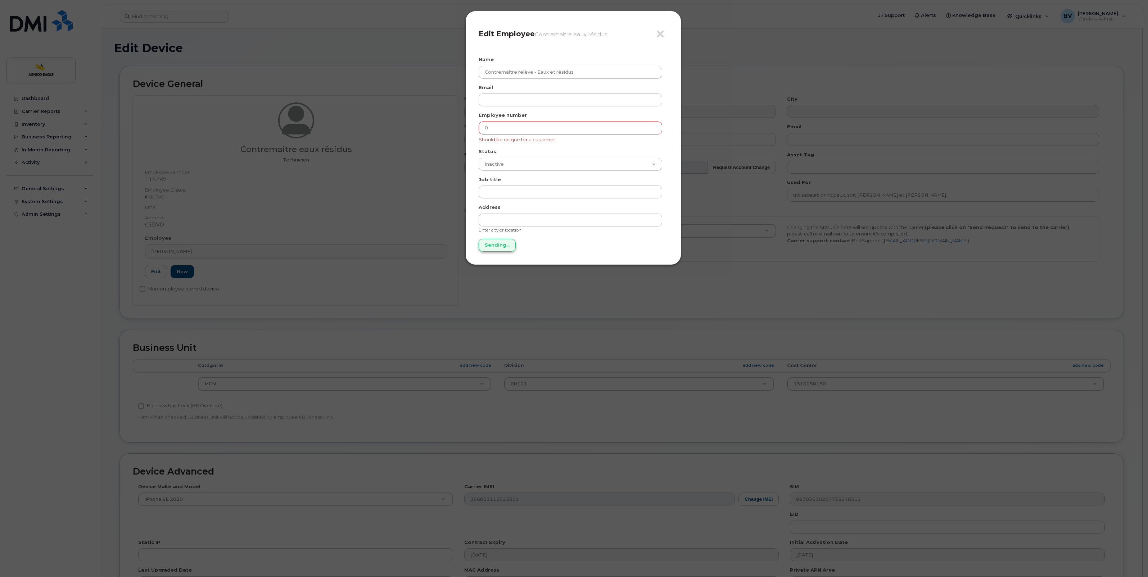
type input "Send"
click at [509, 132] on input "0" at bounding box center [569, 128] width 183 height 13
type input "999999"
click at [491, 245] on input "Send" at bounding box center [491, 245] width 26 height 13
type input "Send"
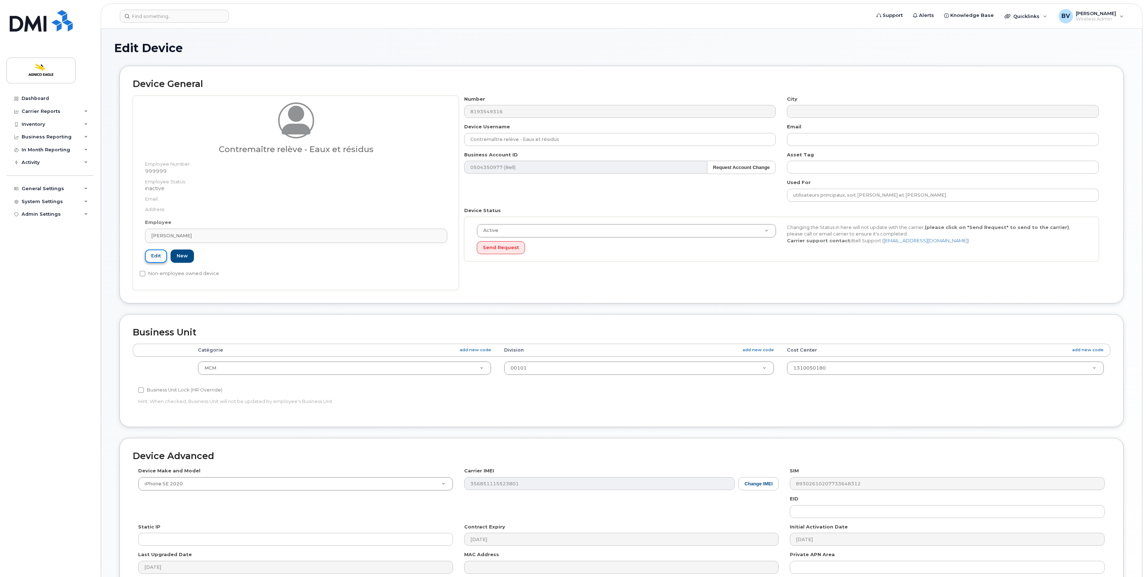
click at [163, 256] on link "Edit" at bounding box center [156, 256] width 22 height 13
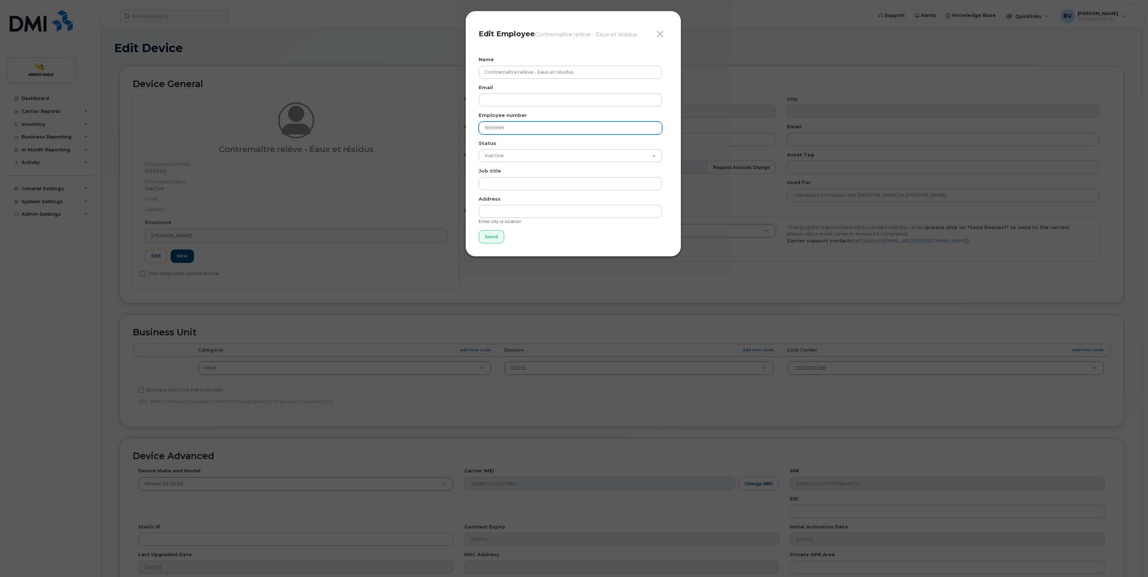
drag, startPoint x: 544, startPoint y: 130, endPoint x: 449, endPoint y: 130, distance: 95.3
click at [449, 130] on div "Close Edit Employee Contremaître relève - Eaux et résidus Name Contremaître rel…" at bounding box center [574, 288] width 1148 height 577
type input "NE"
click at [497, 235] on input "Send" at bounding box center [491, 236] width 26 height 13
type input "Send"
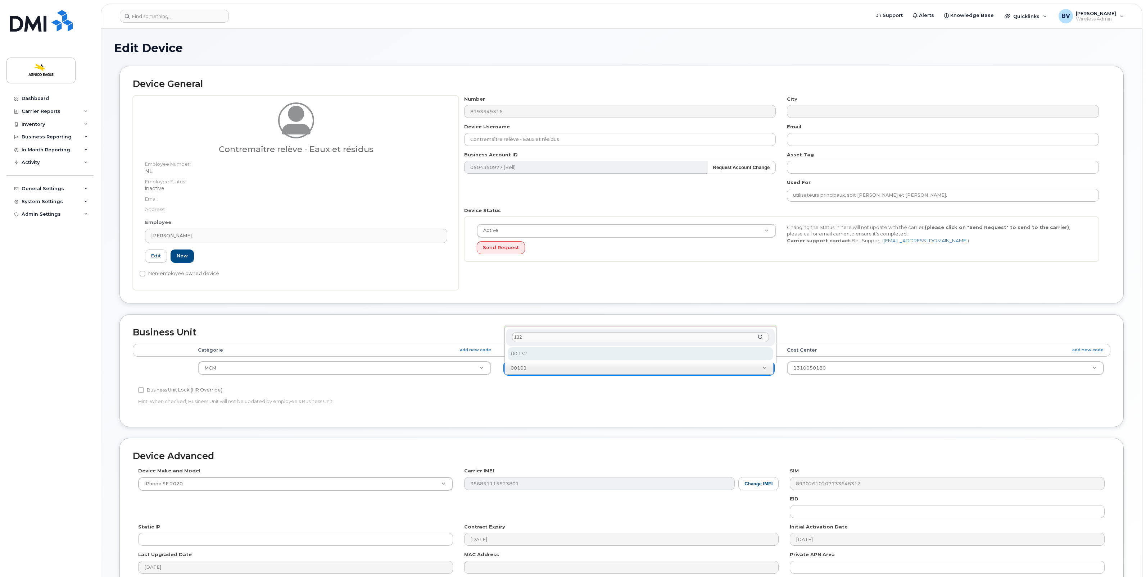
type input "132"
select select "33745205"
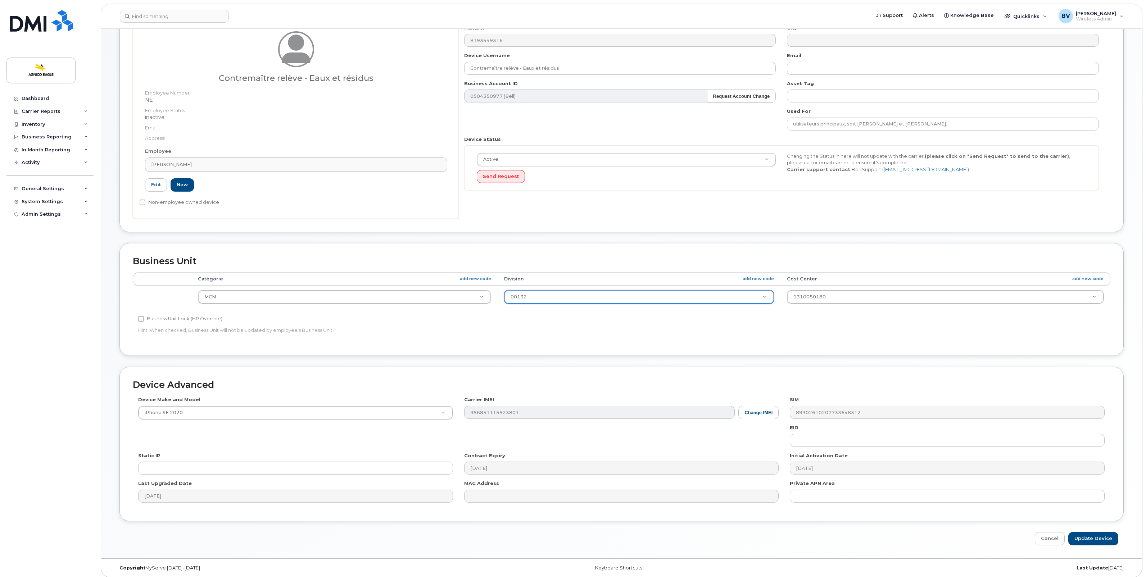
scroll to position [77, 0]
click at [1092, 536] on input "Update Device" at bounding box center [1093, 534] width 50 height 13
type input "Saving..."
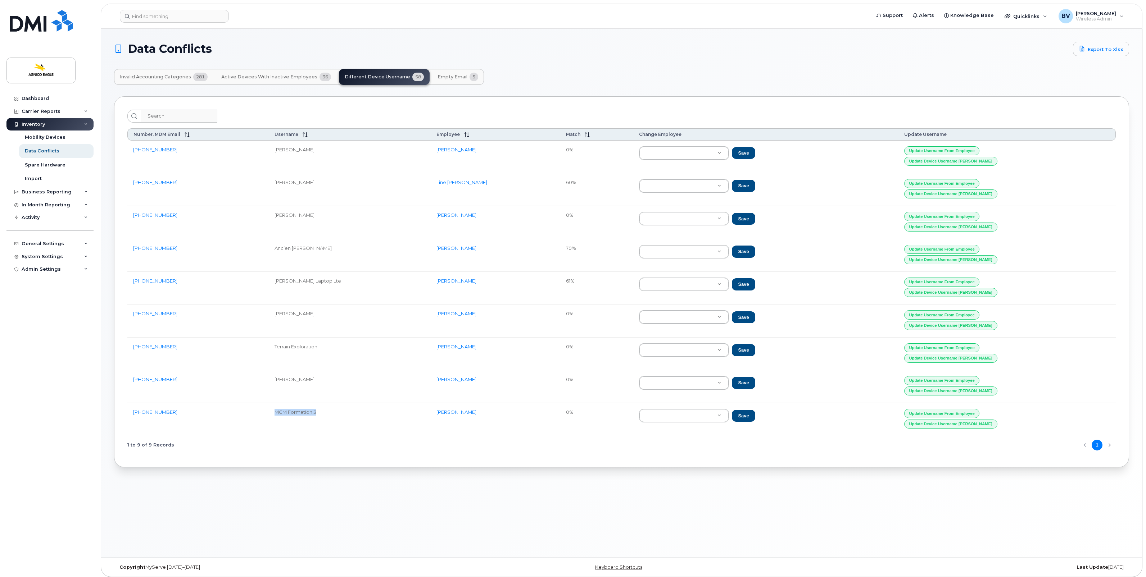
drag, startPoint x: 286, startPoint y: 416, endPoint x: 333, endPoint y: 415, distance: 46.8
click at [333, 415] on td "MCM Formation 3" at bounding box center [350, 419] width 162 height 33
click at [314, 422] on td "MCM Formation 3" at bounding box center [350, 419] width 162 height 33
drag, startPoint x: 330, startPoint y: 316, endPoint x: 268, endPoint y: 319, distance: 62.3
click at [268, 319] on tr "819-444-8664 Karly Szabadkai Ghislain Drolet 0% Save Update Username from Emplo…" at bounding box center [621, 321] width 988 height 33
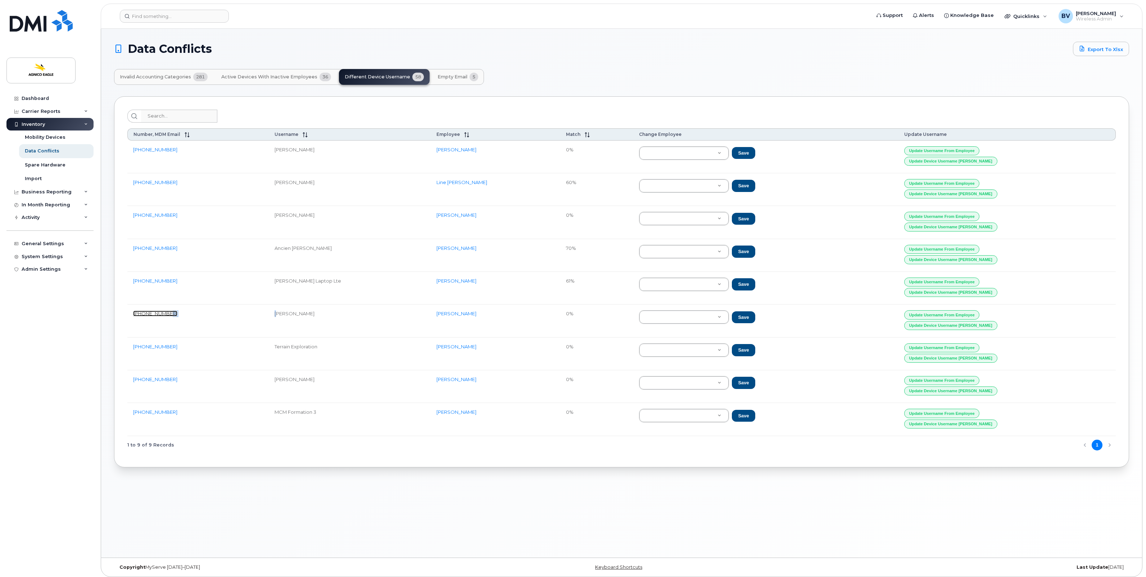
click at [157, 317] on link "819-444-8664" at bounding box center [155, 314] width 44 height 6
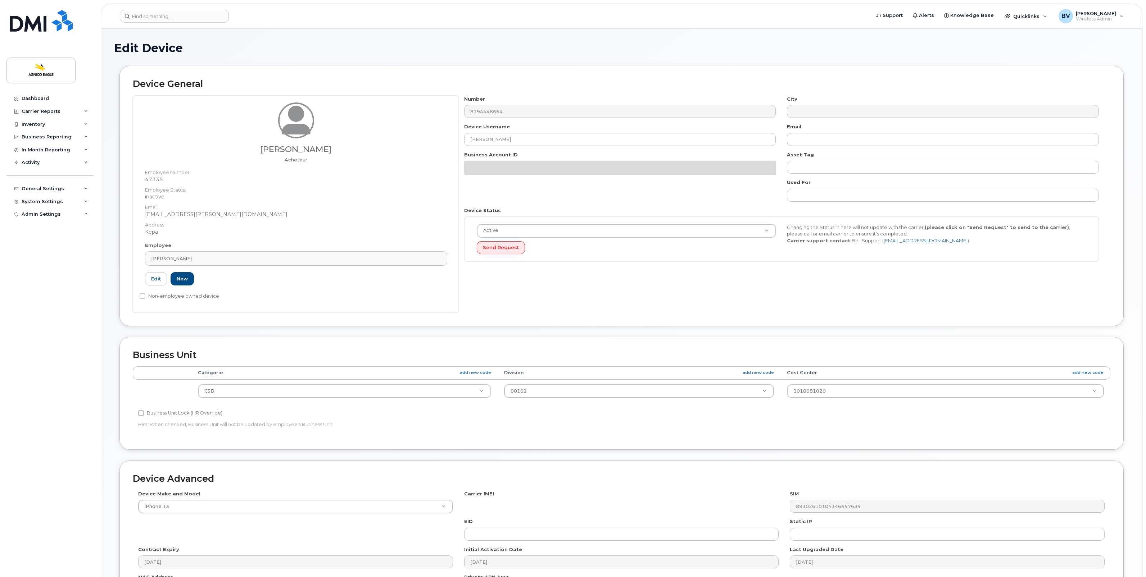
select select "571210"
select select "25166114"
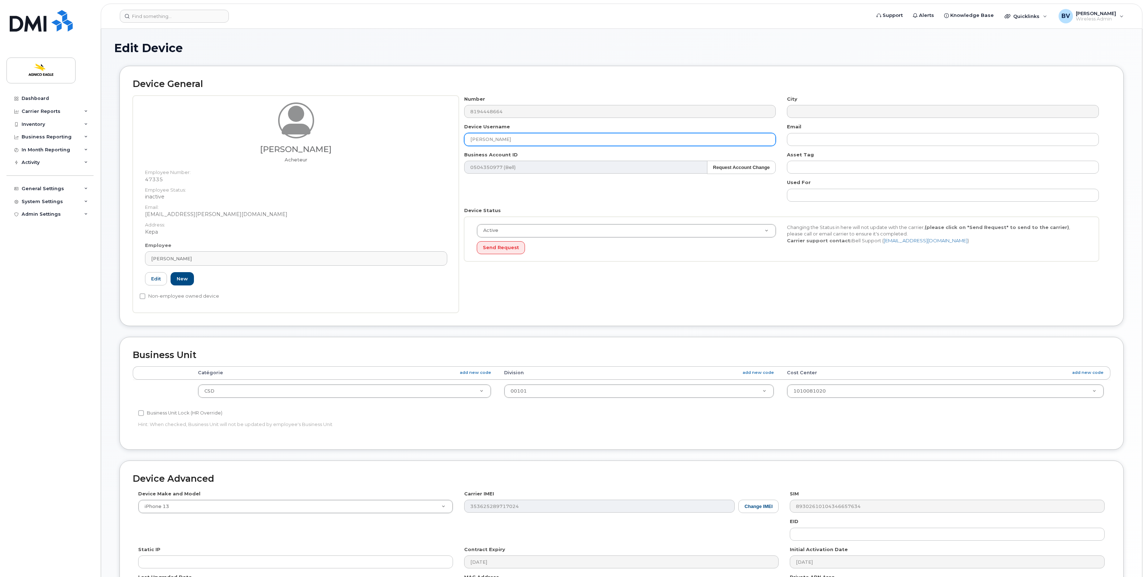
drag, startPoint x: 527, startPoint y: 139, endPoint x: 414, endPoint y: 137, distance: 113.0
click at [414, 137] on div "Ghislain Drolet Acheteur Employee Number: 47335 Employee Status: inactive Email…" at bounding box center [621, 204] width 977 height 217
click at [157, 277] on link "Edit" at bounding box center [156, 278] width 22 height 13
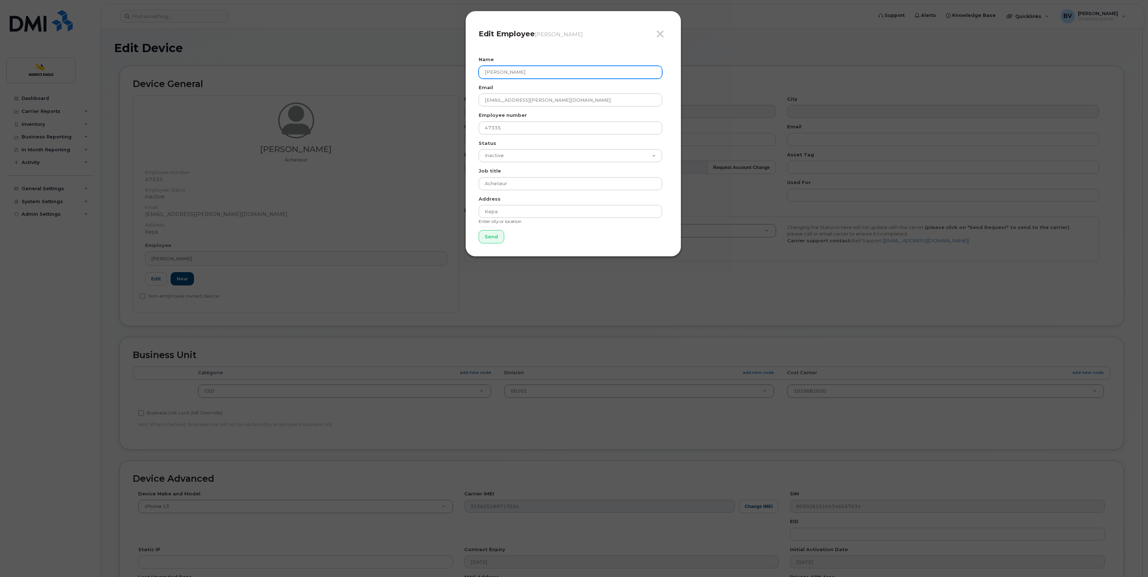
drag, startPoint x: 549, startPoint y: 69, endPoint x: 431, endPoint y: 65, distance: 118.8
click at [431, 65] on div "Close Edit Employee Ghislain Drolet Name Ghislain Drolet Email ghislain.drolet@…" at bounding box center [574, 288] width 1148 height 577
paste input "Karly Szabadkai"
type input "Karly Szabadkai"
drag, startPoint x: 517, startPoint y: 101, endPoint x: 432, endPoint y: 98, distance: 85.3
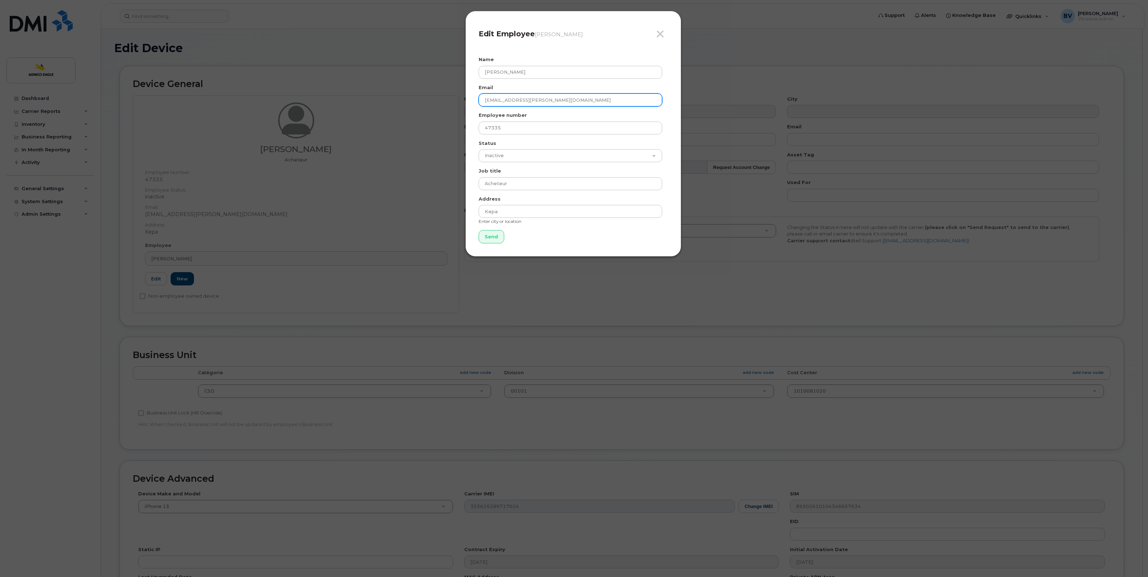
click at [432, 98] on div "Close Edit Employee Ghislain Drolet Name Karly Szabadkai Email ghislain.drolet@…" at bounding box center [574, 288] width 1148 height 577
paste input "Karly Szabadkai"
type input "Karly.Szabadkai@agnicoeagle.com"
click at [510, 154] on select "Active On-Leave Long Term Short Term Maternity Leave Temp Layoff Inactive" at bounding box center [569, 155] width 183 height 13
select select "active"
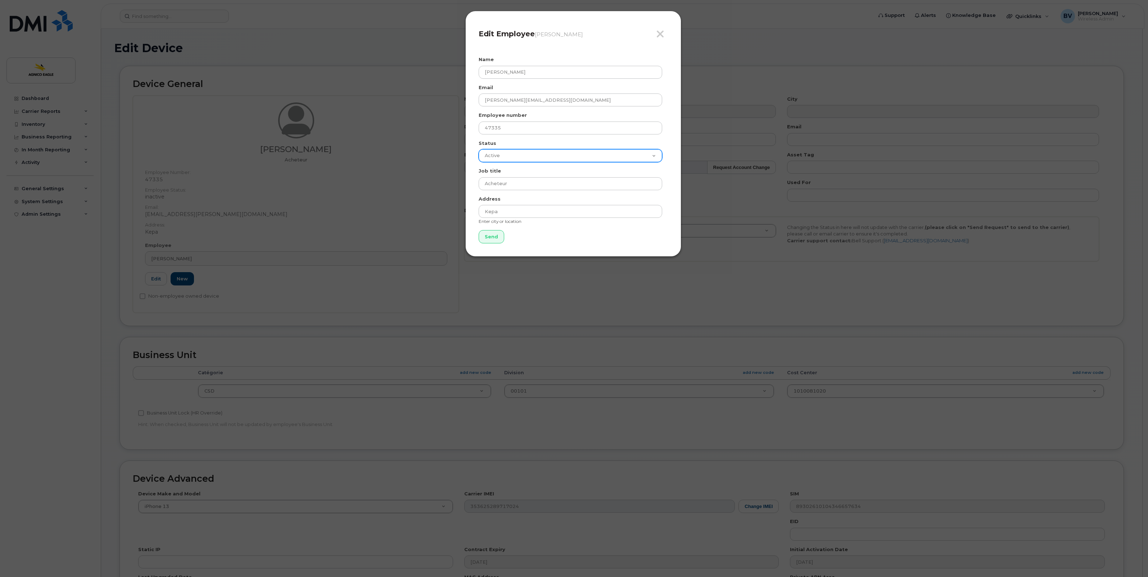
click at [478, 149] on select "Active On-Leave Long Term Short Term Maternity Leave Temp Layoff Inactive" at bounding box center [569, 155] width 183 height 13
click at [525, 183] on input "Acheteur" at bounding box center [569, 183] width 183 height 13
click at [490, 186] on input "Acheteur se" at bounding box center [569, 183] width 183 height 13
click at [540, 184] on input "Acheteur se" at bounding box center [569, 183] width 183 height 13
type input "Acheteur"
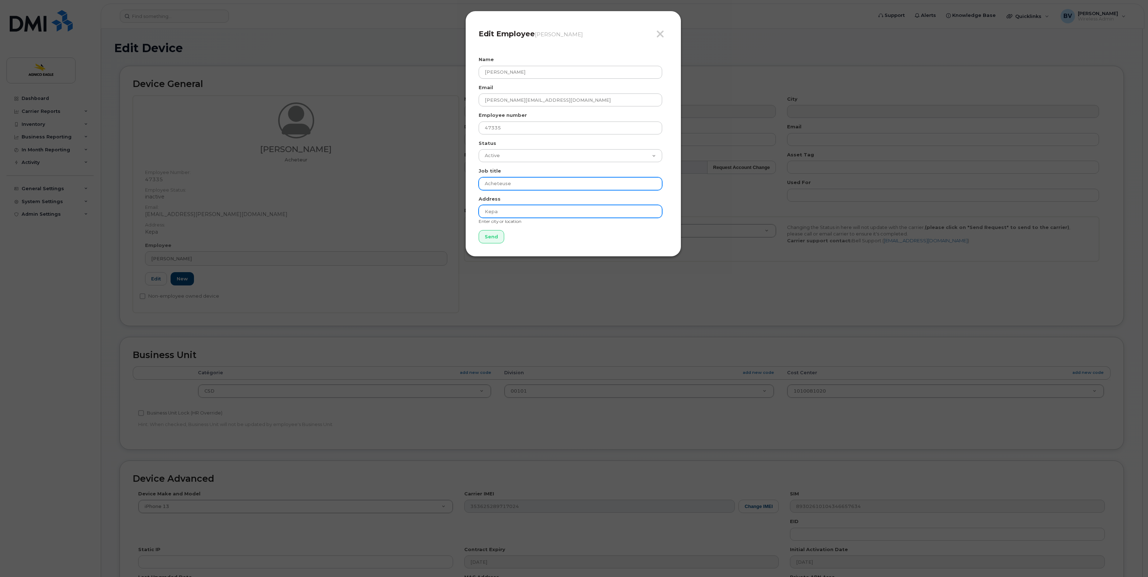
type input "Acheteuse"
click at [514, 210] on input "Kepa" at bounding box center [569, 211] width 183 height 13
drag, startPoint x: 536, startPoint y: 212, endPoint x: 437, endPoint y: 210, distance: 99.0
click at [437, 210] on div "Close Edit Employee Ghislain Drolet Name Karly Szabadkai Email Karly.Szabadkai@…" at bounding box center [574, 288] width 1148 height 577
type input "CTMN"
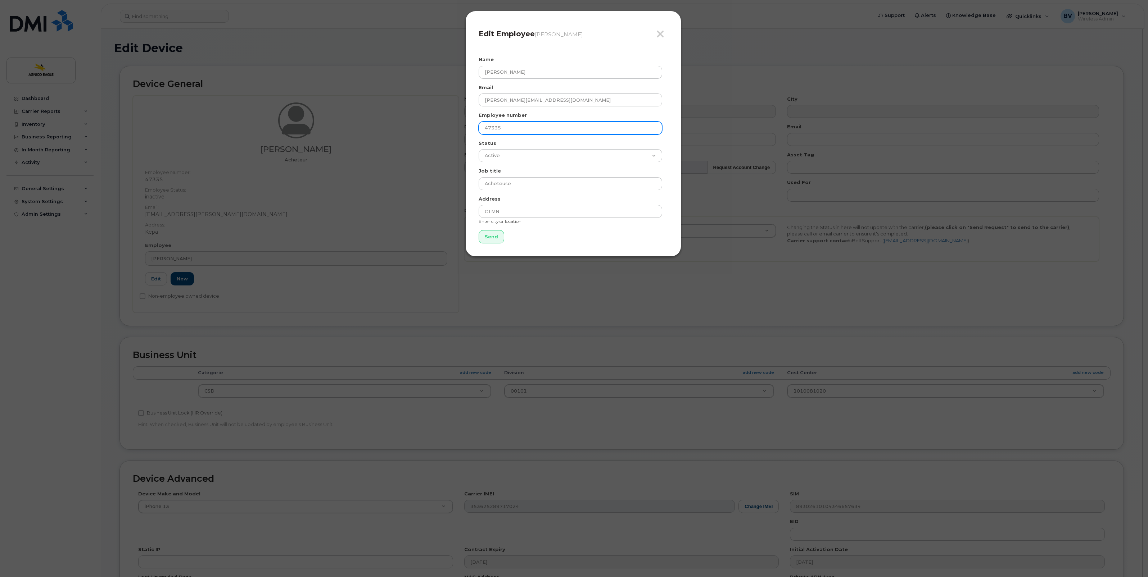
click at [508, 130] on input "47335" at bounding box center [569, 128] width 183 height 13
paste input "97538"
type input "97538"
click at [493, 235] on input "Send" at bounding box center [491, 236] width 26 height 13
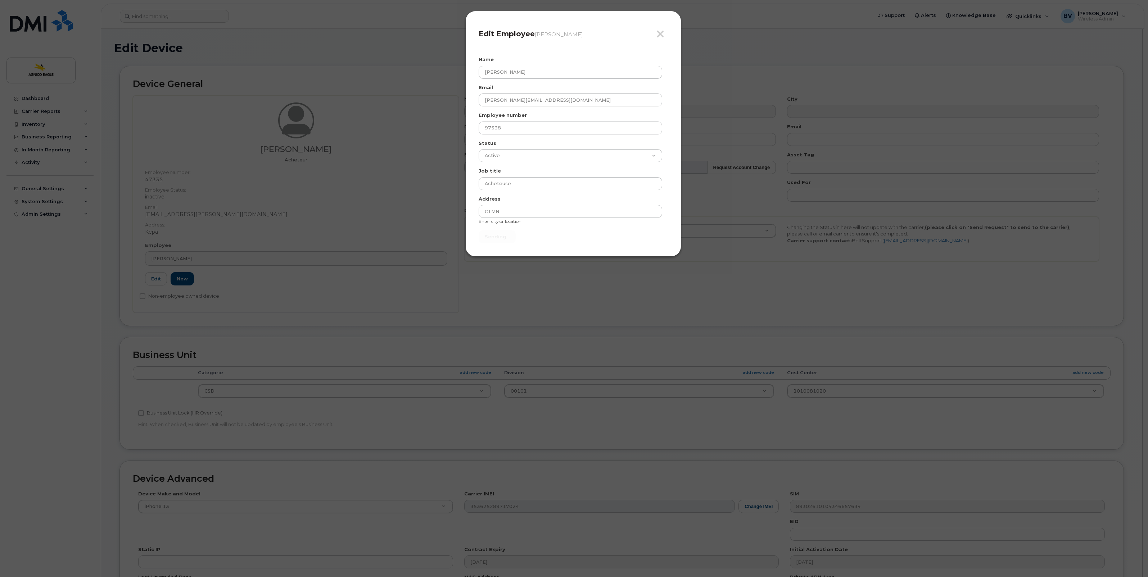
type input "Send"
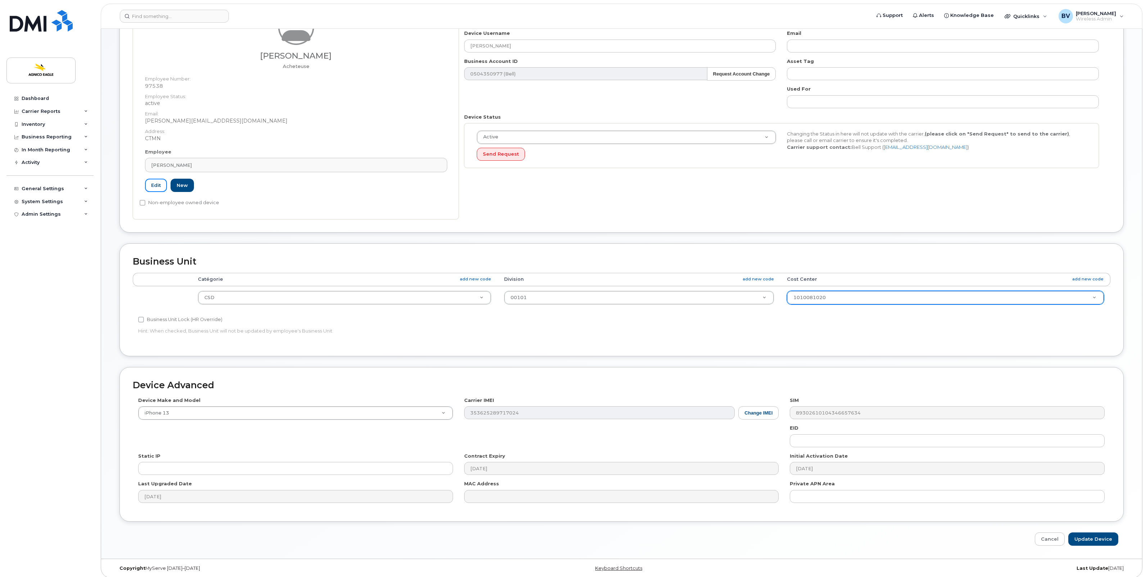
scroll to position [100, 0]
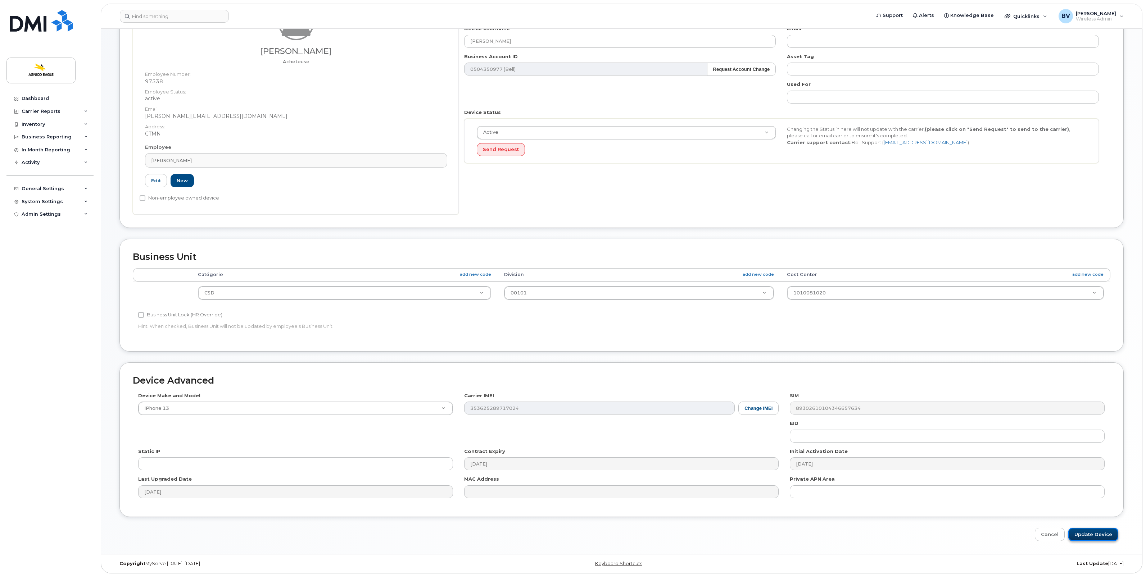
click at [1084, 533] on input "Update Device" at bounding box center [1093, 534] width 50 height 13
type input "Saving..."
